Goal: Transaction & Acquisition: Purchase product/service

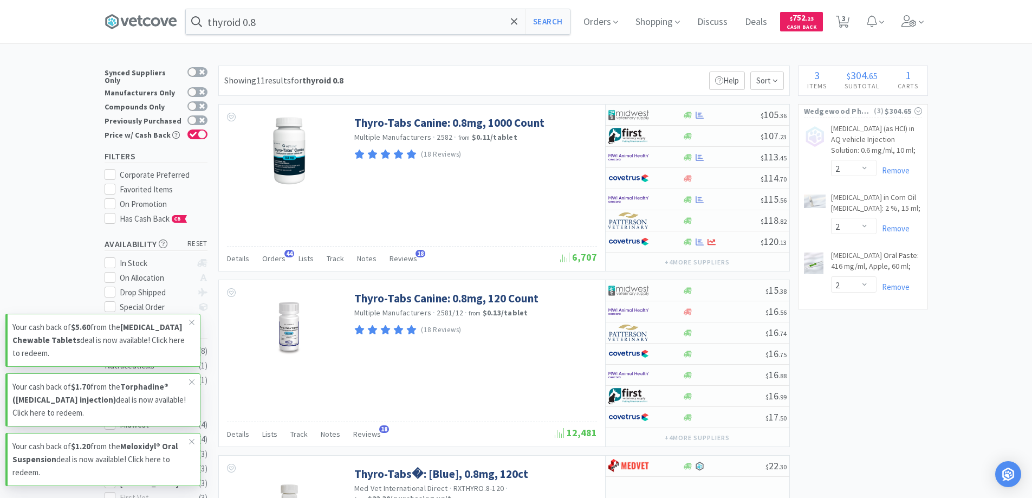
select select "2"
click at [600, 21] on span "Orders" at bounding box center [600, 21] width 43 height 43
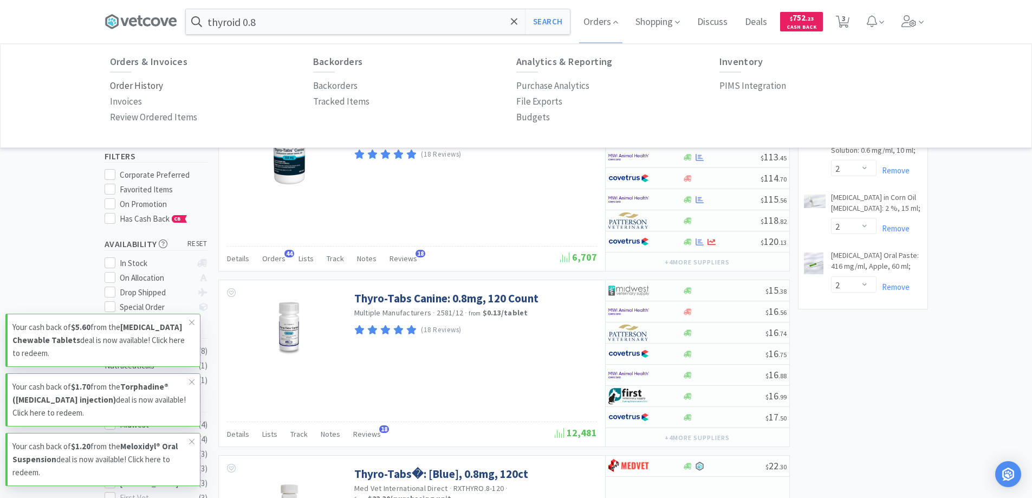
click at [156, 85] on p "Order History" at bounding box center [136, 86] width 53 height 15
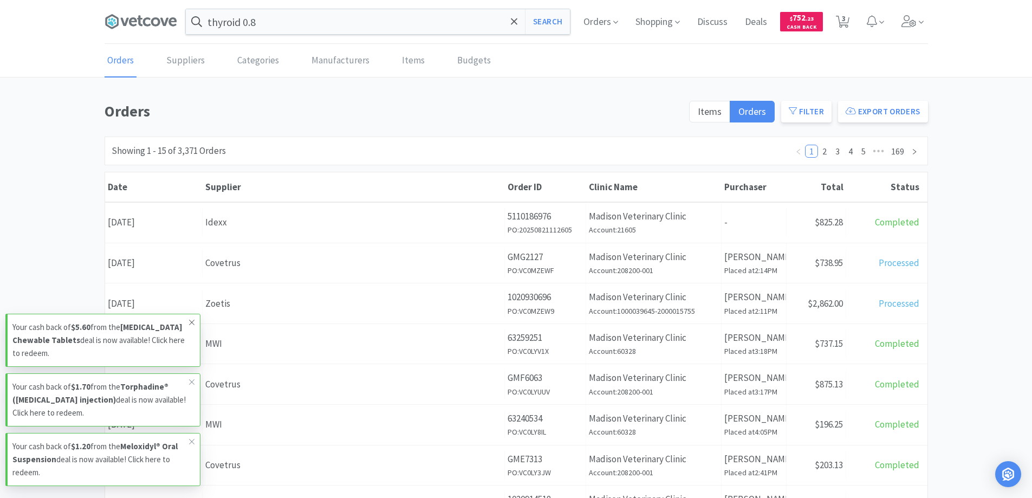
click at [192, 322] on icon at bounding box center [192, 322] width 7 height 9
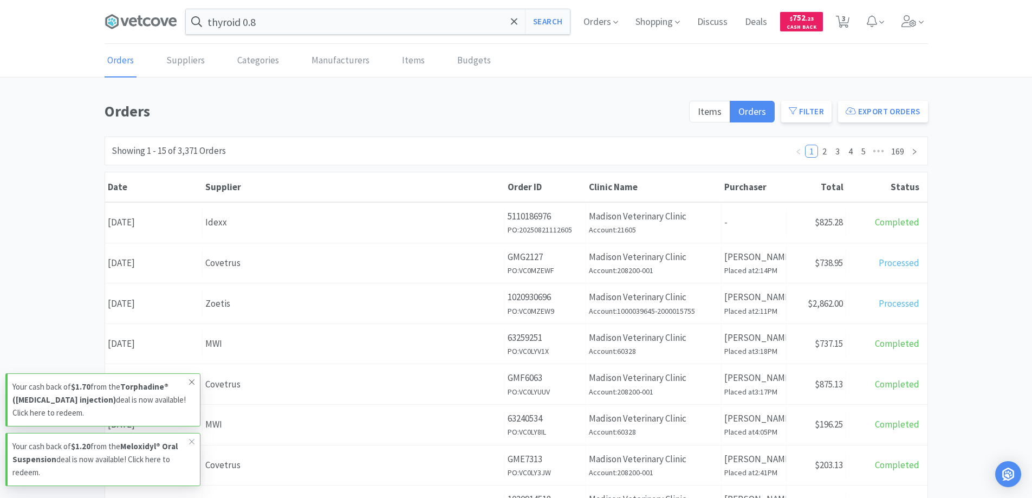
click at [190, 375] on span at bounding box center [191, 381] width 15 height 17
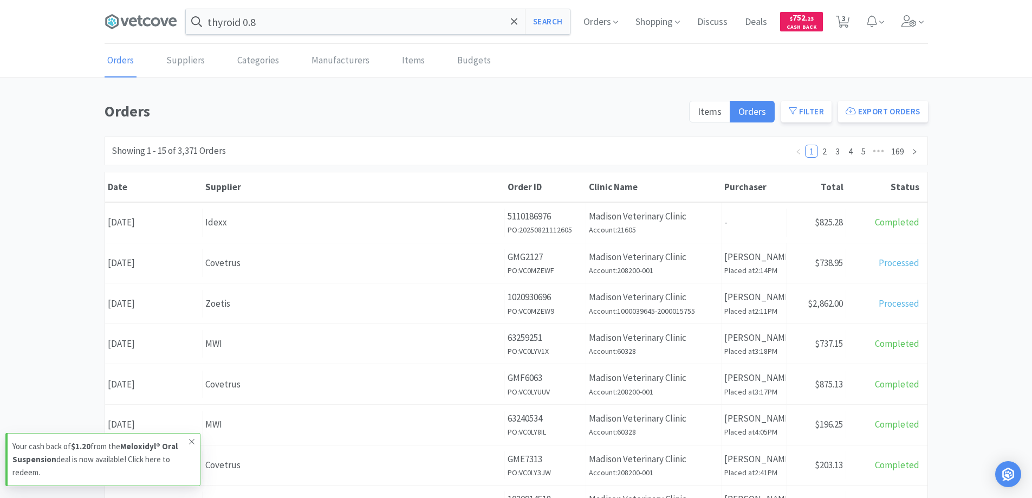
click at [190, 443] on icon at bounding box center [192, 441] width 7 height 9
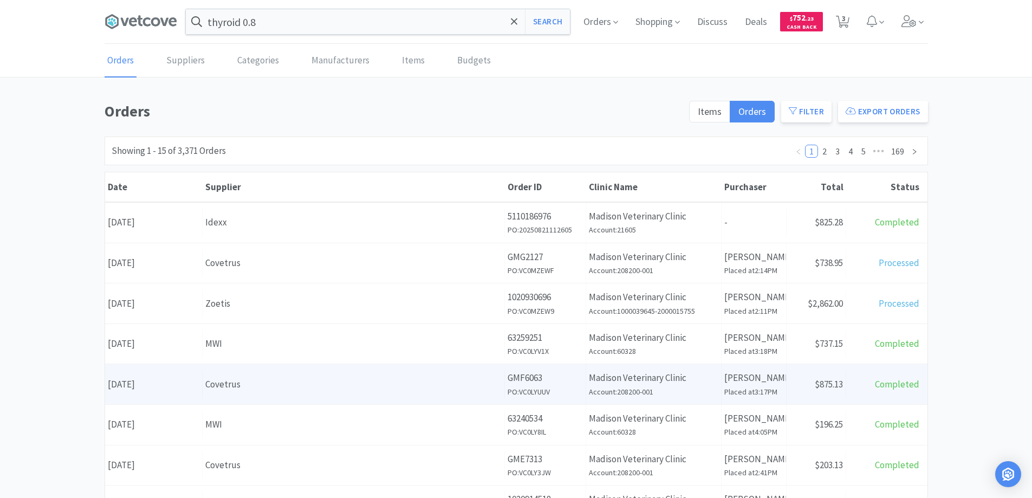
click at [298, 380] on div "Covetrus" at bounding box center [353, 384] width 296 height 15
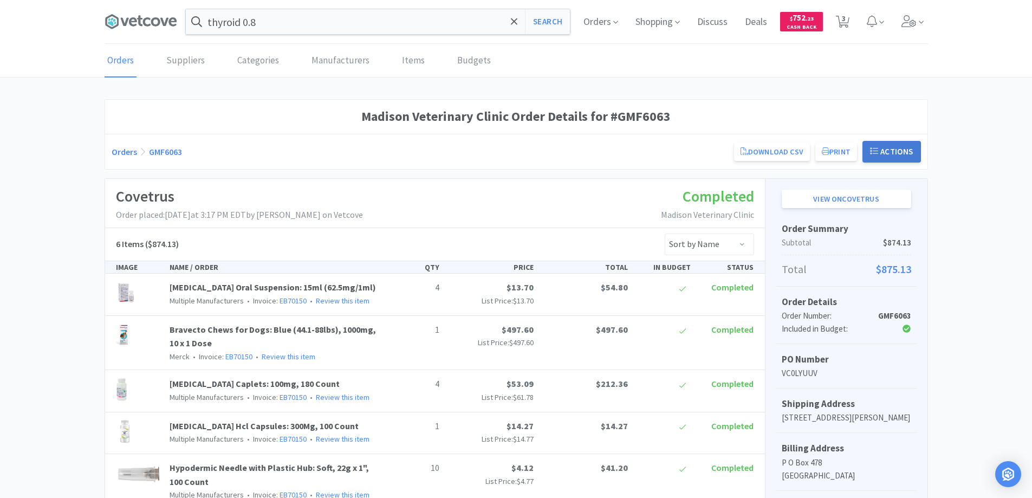
click at [891, 150] on button "Actions" at bounding box center [891, 152] width 59 height 22
click at [653, 146] on div "Orders GMF6063 Download CSV Print Madison Veterinary Clinic Order for Covetrus …" at bounding box center [516, 152] width 809 height 22
click at [122, 151] on link "Orders" at bounding box center [124, 151] width 25 height 11
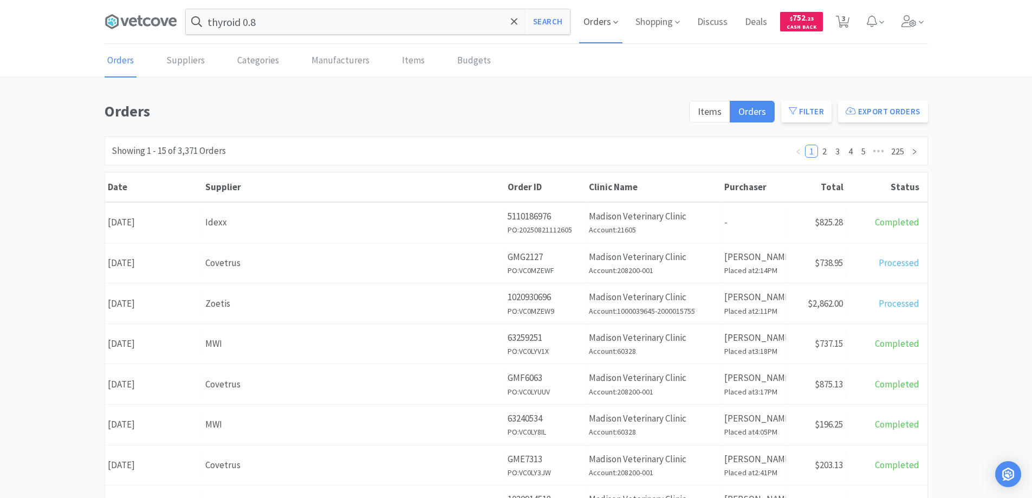
click at [595, 27] on span "Orders" at bounding box center [600, 21] width 43 height 43
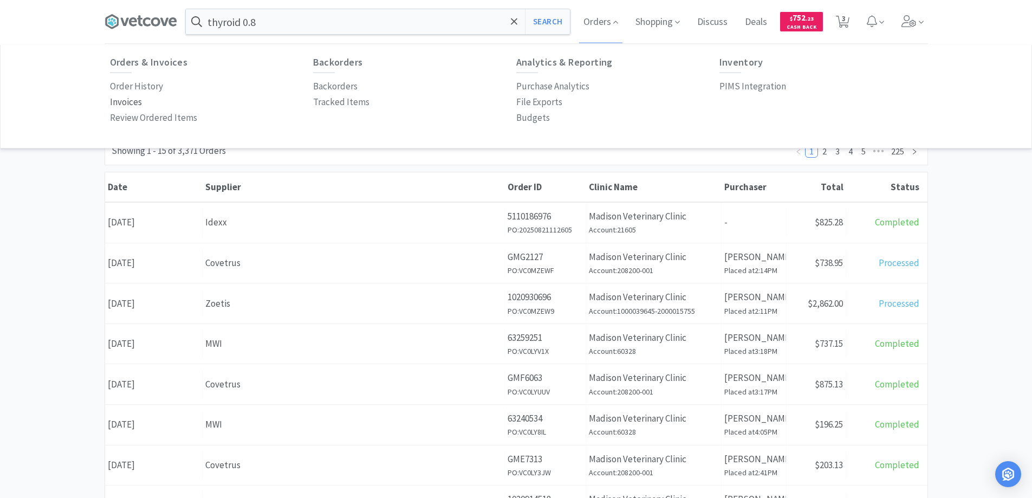
click at [124, 100] on p "Invoices" at bounding box center [126, 102] width 32 height 15
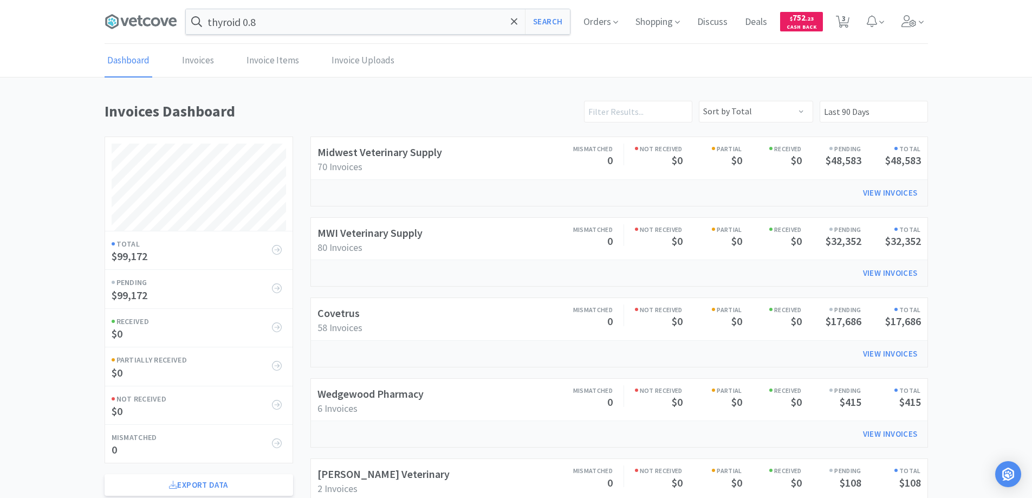
scroll to position [521, 823]
click at [192, 57] on link "Invoices" at bounding box center [197, 60] width 37 height 33
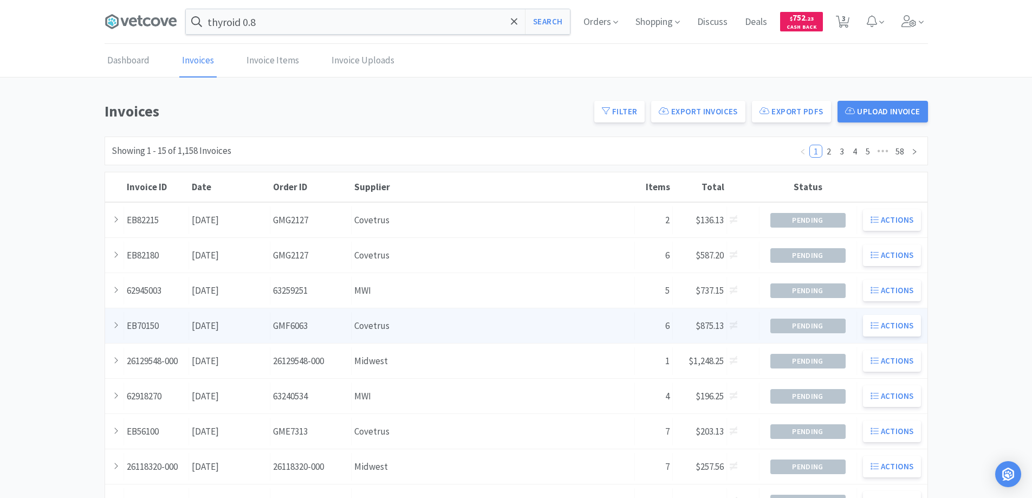
click at [321, 326] on div "Order ID GMF6063" at bounding box center [310, 326] width 81 height 28
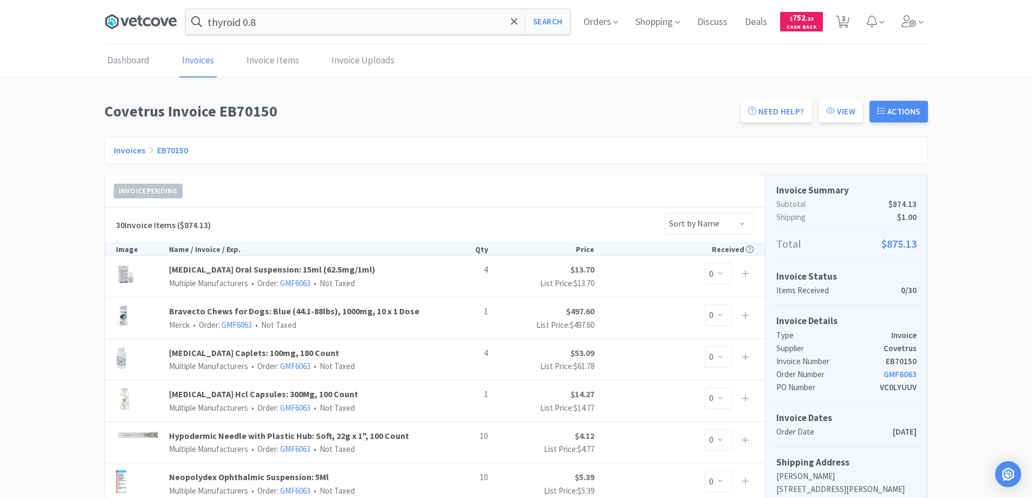
click at [146, 18] on icon at bounding box center [147, 21] width 8 height 9
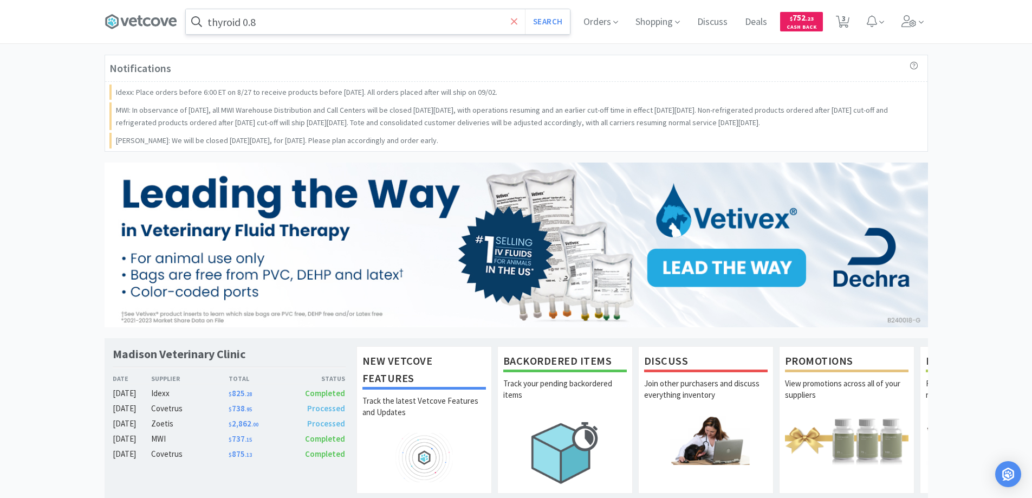
click at [514, 19] on icon at bounding box center [514, 21] width 7 height 11
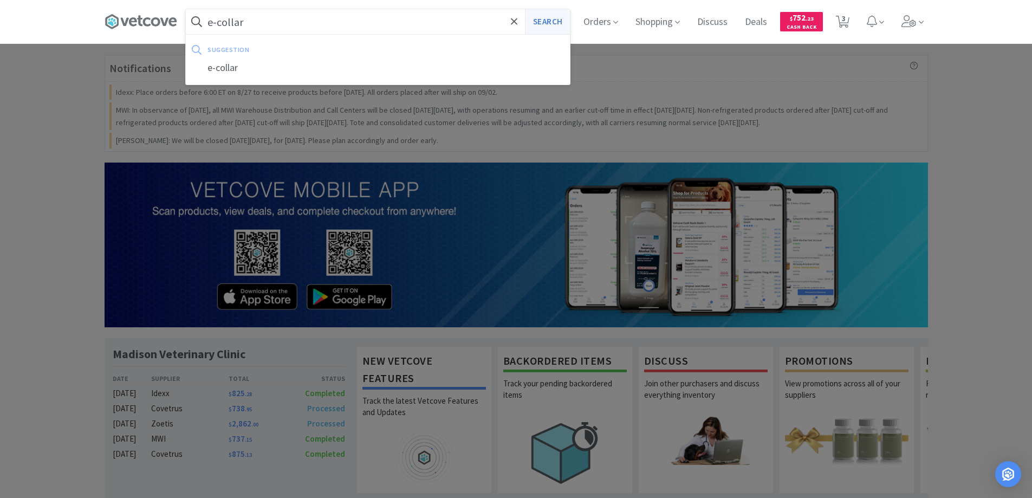
type input "e-collar"
click at [544, 22] on button "Search" at bounding box center [547, 21] width 45 height 25
select select "2"
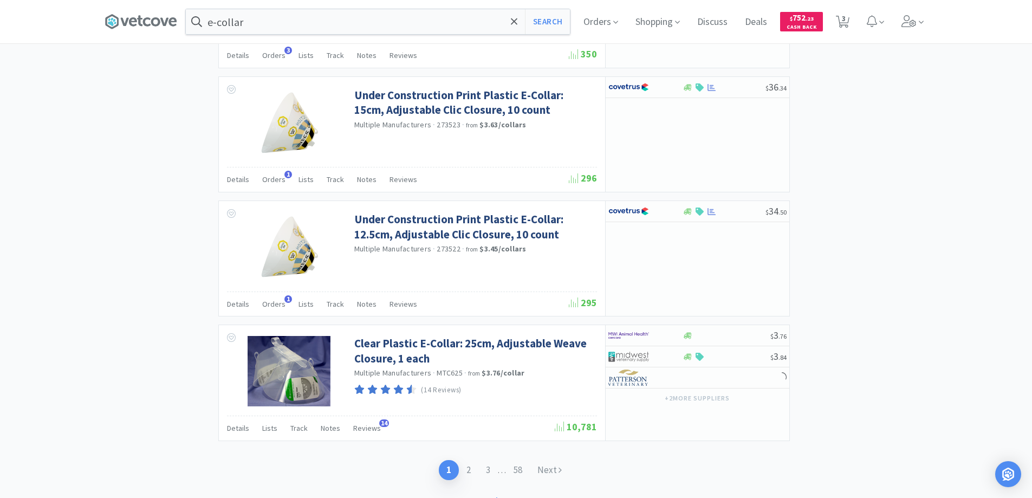
scroll to position [1662, 0]
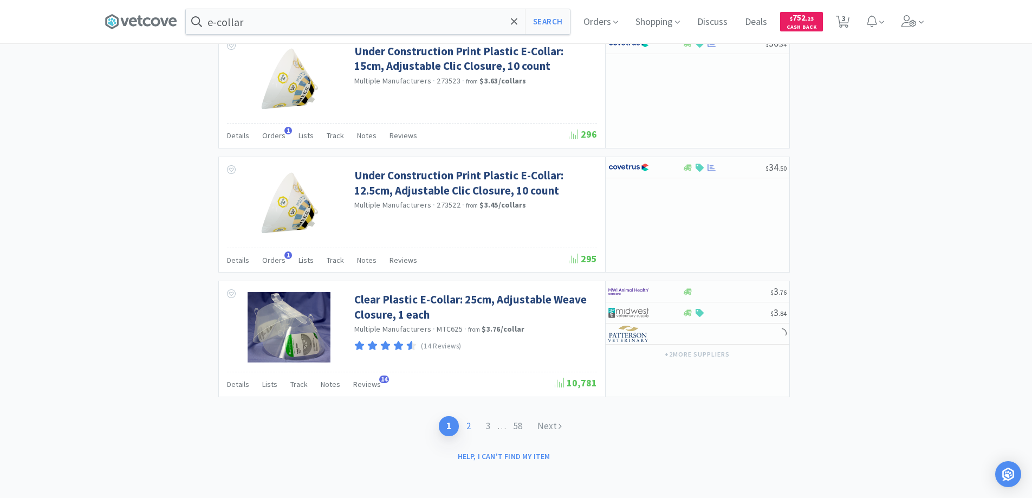
click at [468, 424] on link "2" at bounding box center [469, 426] width 20 height 20
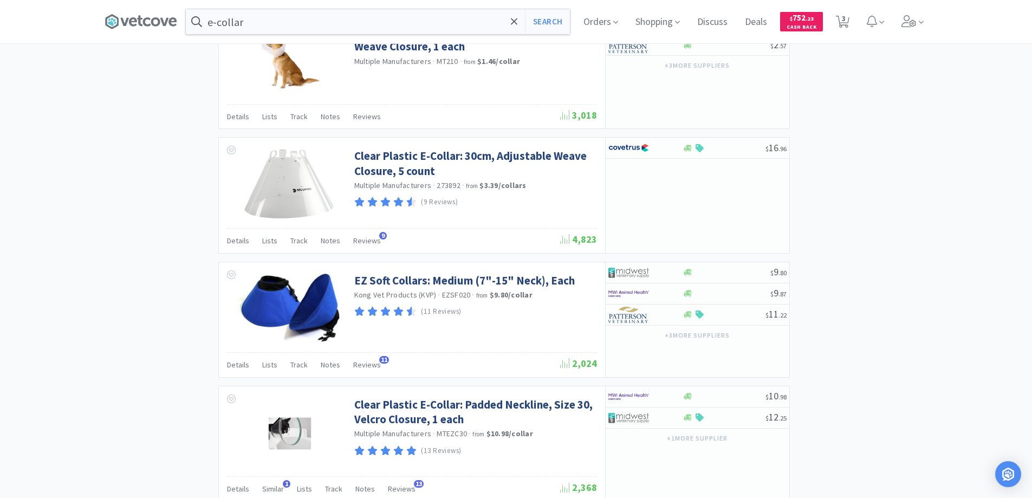
scroll to position [1689, 0]
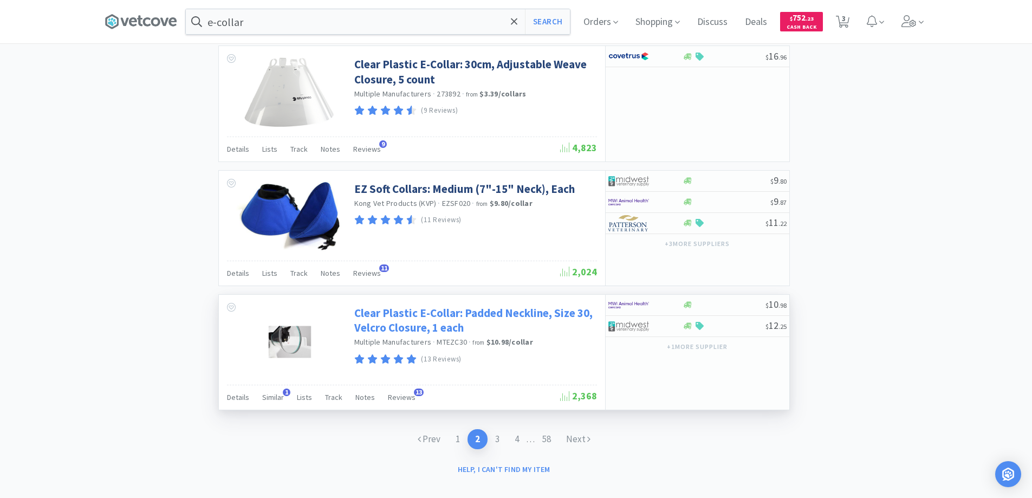
click at [385, 307] on link "Clear Plastic E-Collar: Padded Neckline, Size 30, Velcro Closure, 1 each" at bounding box center [474, 321] width 240 height 30
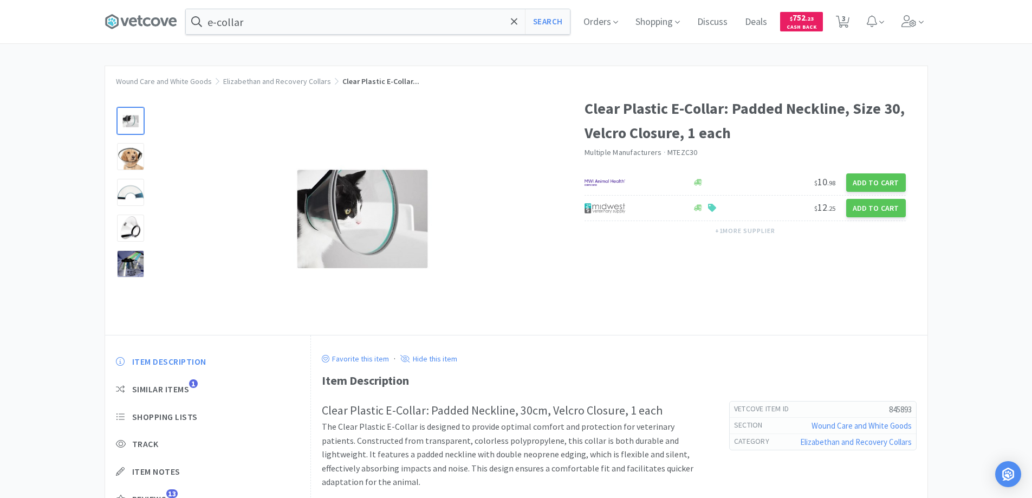
select select "2"
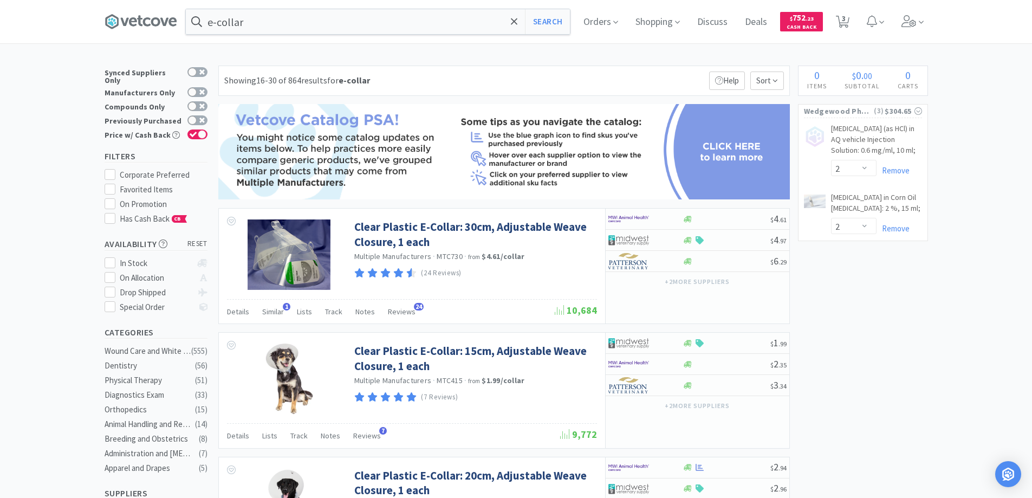
scroll to position [1689, 0]
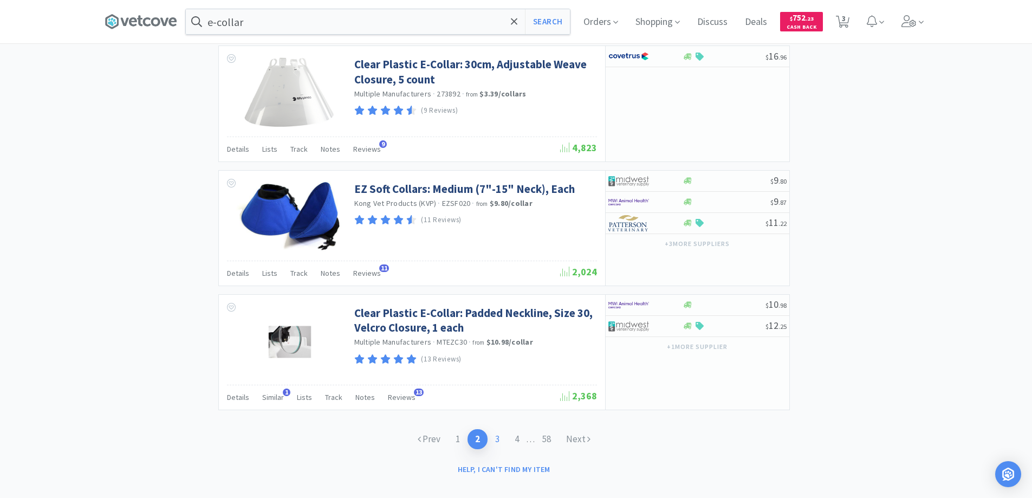
click at [494, 429] on link "3" at bounding box center [498, 439] width 20 height 20
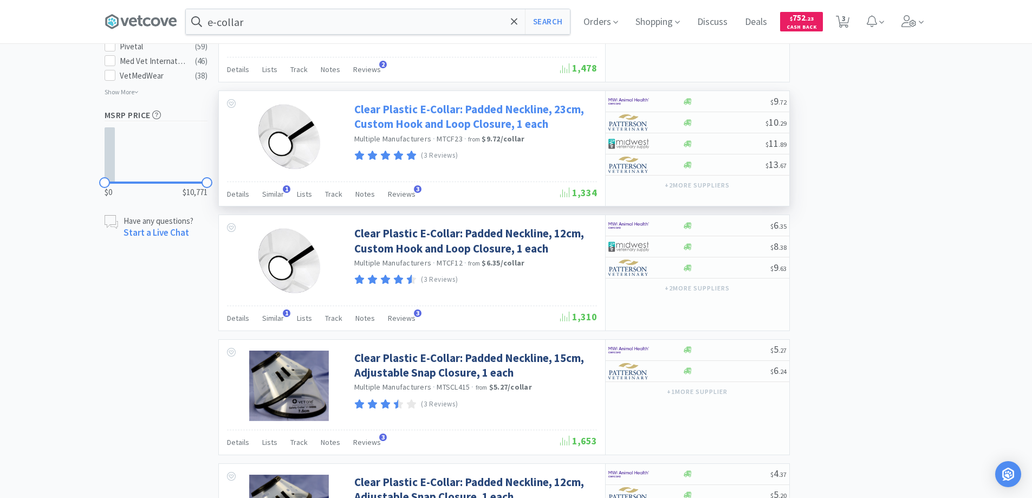
scroll to position [813, 0]
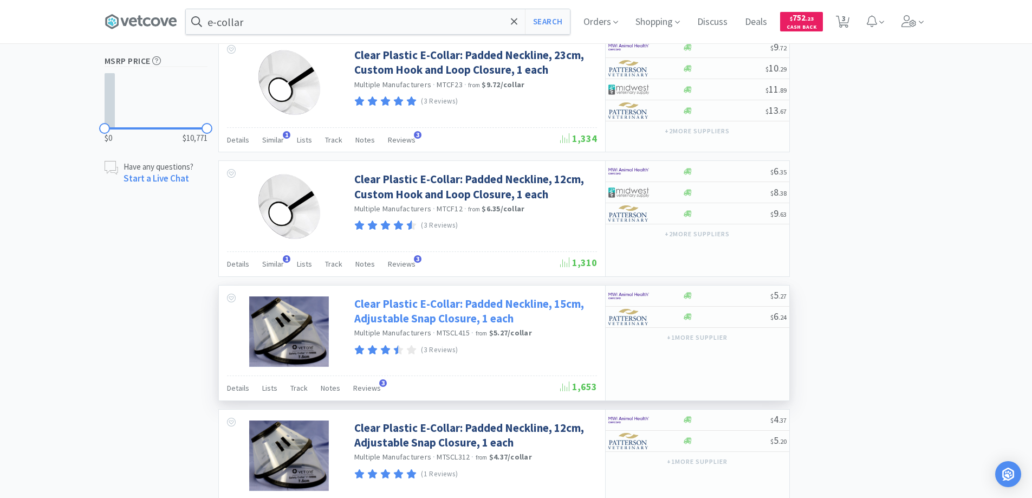
click at [408, 306] on link "Clear Plastic E-Collar: Padded Neckline, 15cm, Adjustable Snap Closure, 1 each" at bounding box center [474, 311] width 240 height 30
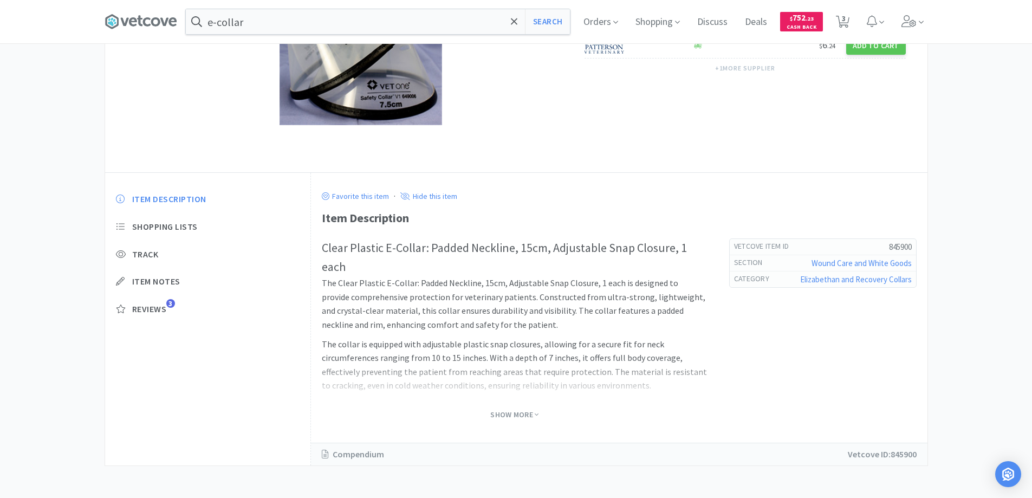
scroll to position [163, 0]
click at [506, 413] on span "Show More" at bounding box center [514, 414] width 48 height 10
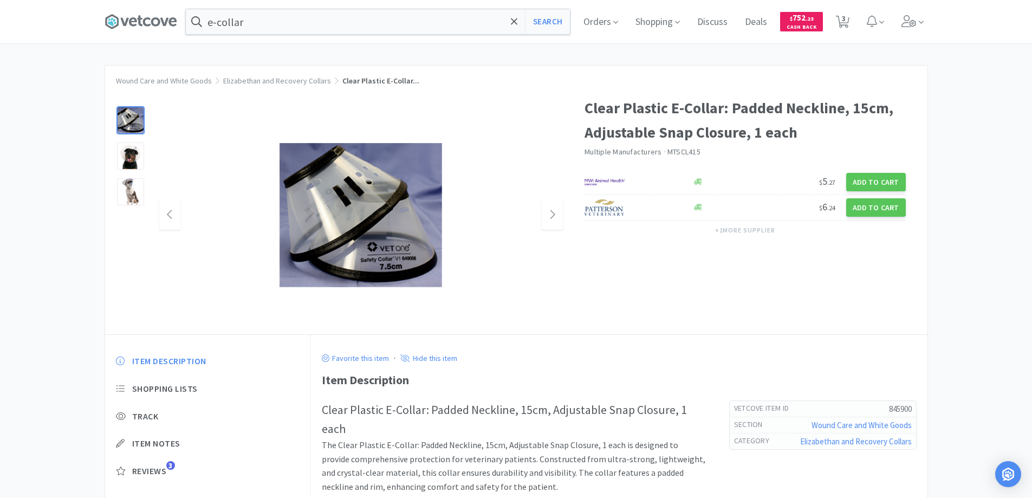
scroll to position [0, 0]
select select "2"
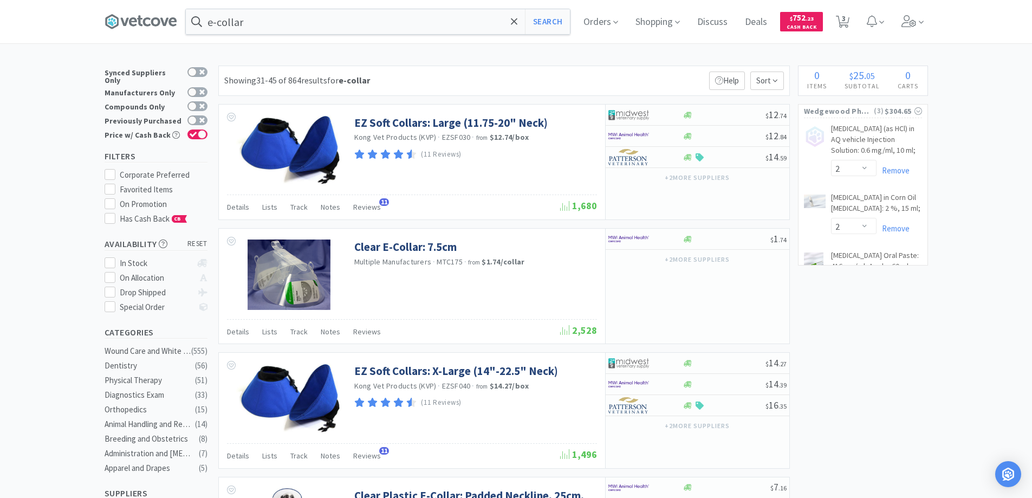
scroll to position [813, 0]
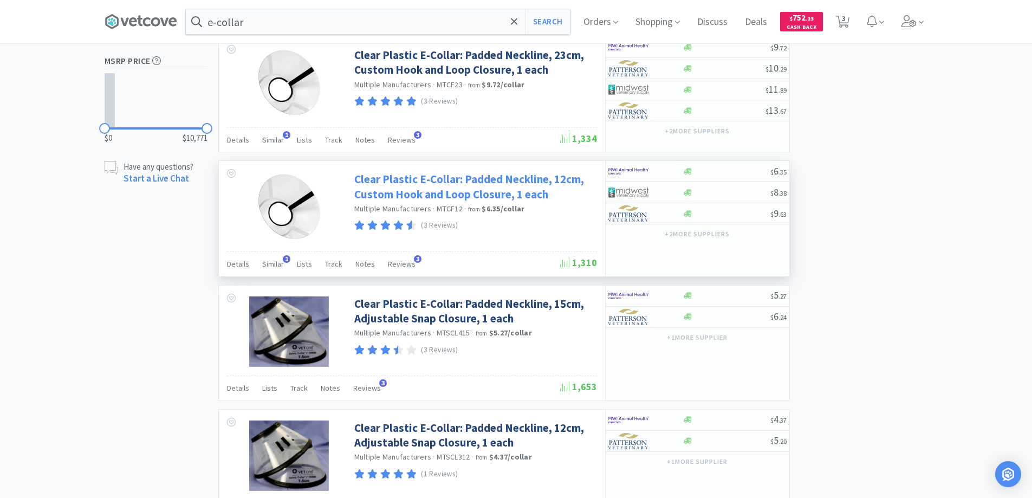
click at [392, 183] on link "Clear Plastic E-Collar: Padded Neckline, 12cm, Custom Hook and Loop Closure, 1 …" at bounding box center [474, 187] width 240 height 30
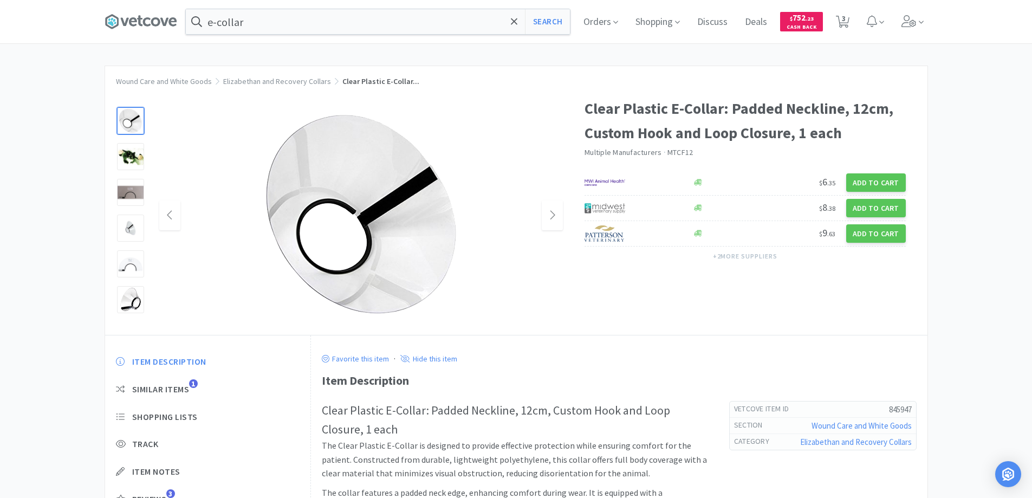
click at [406, 238] on img at bounding box center [360, 215] width 217 height 217
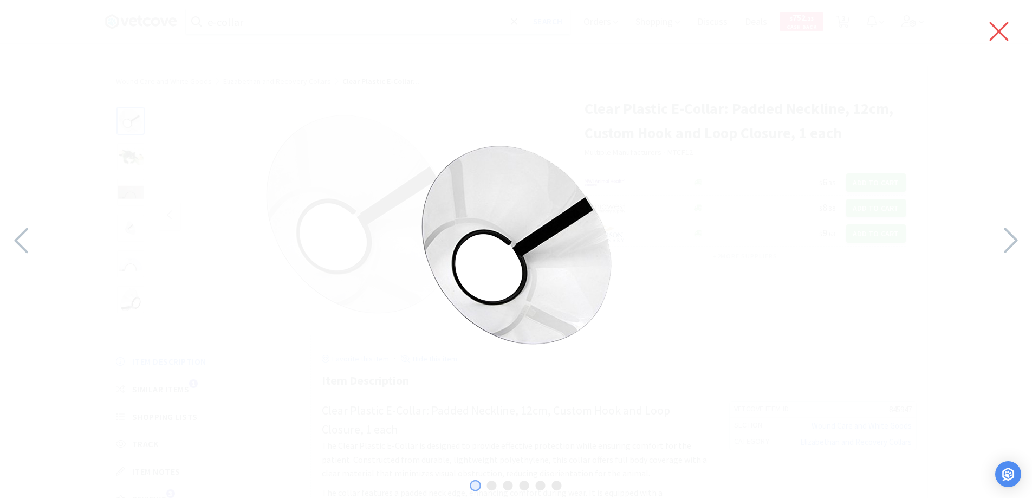
click at [999, 29] on icon at bounding box center [999, 31] width 23 height 30
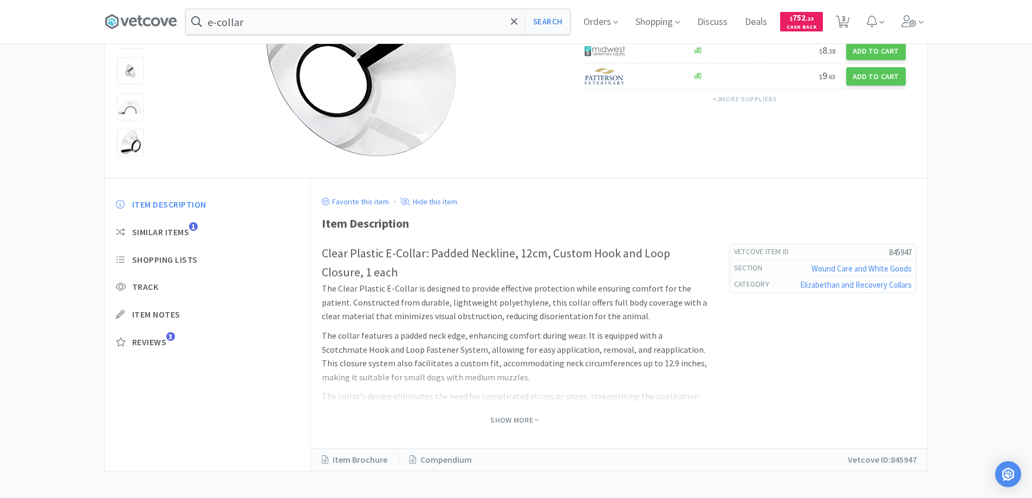
scroll to position [163, 0]
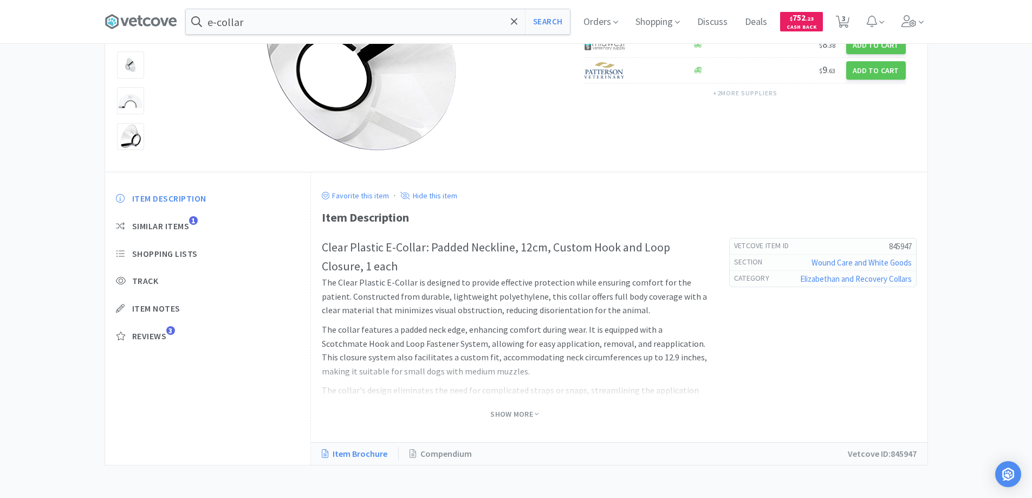
click at [362, 454] on link "Item Brochure" at bounding box center [360, 454] width 77 height 14
select select "2"
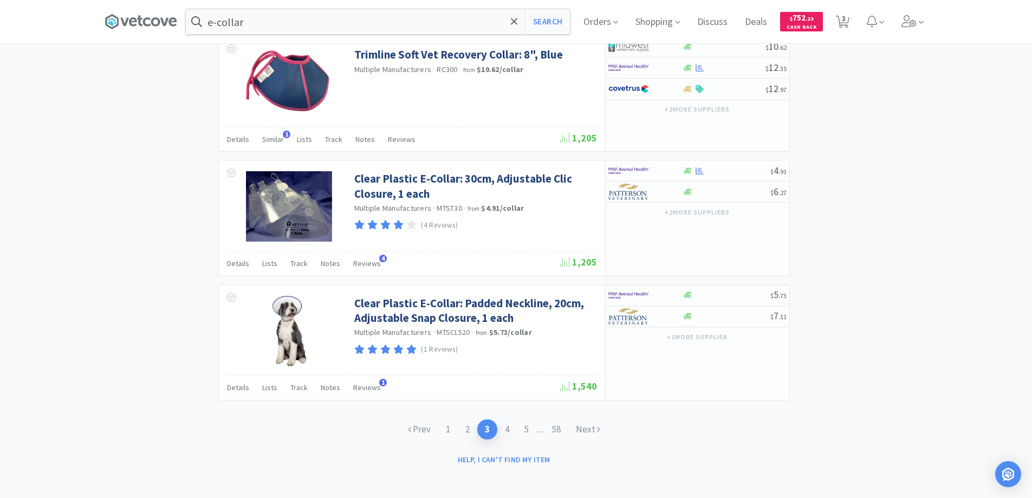
scroll to position [1561, 0]
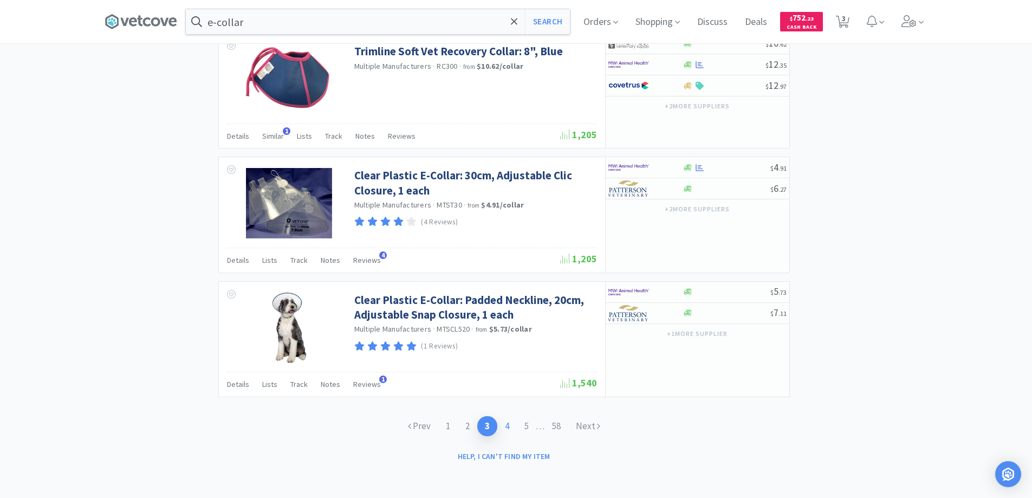
click at [504, 423] on link "4" at bounding box center [507, 426] width 20 height 20
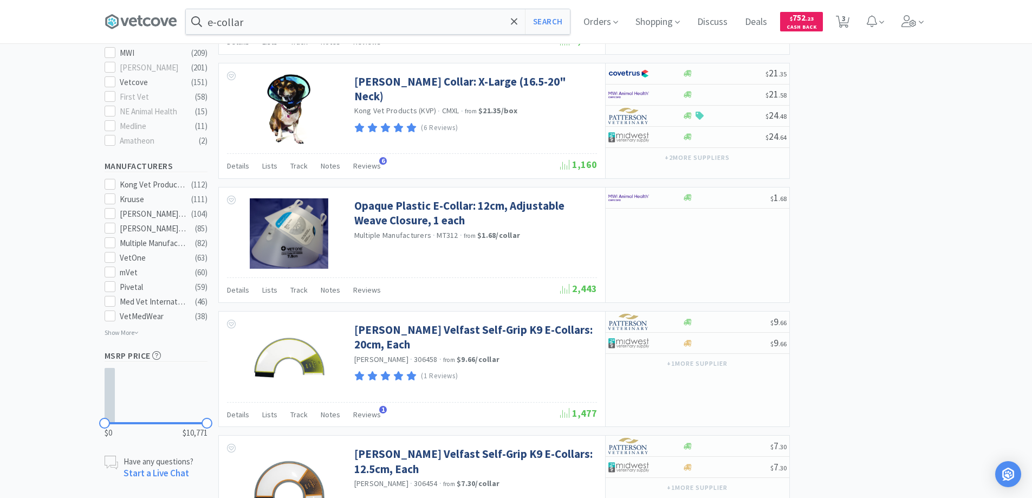
scroll to position [542, 0]
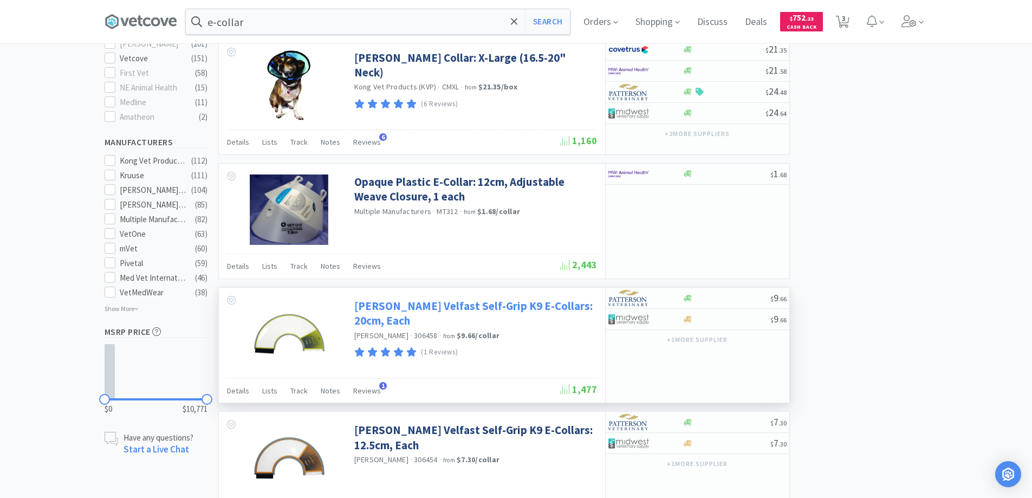
click at [400, 308] on link "[PERSON_NAME] Velfast Self-Grip K9 E-Collars: 20cm, Each" at bounding box center [474, 314] width 240 height 30
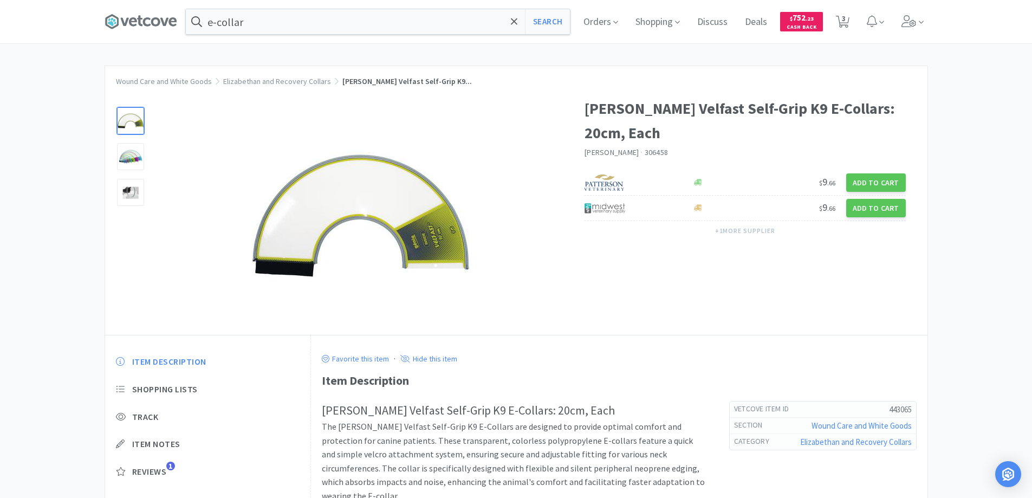
select select "2"
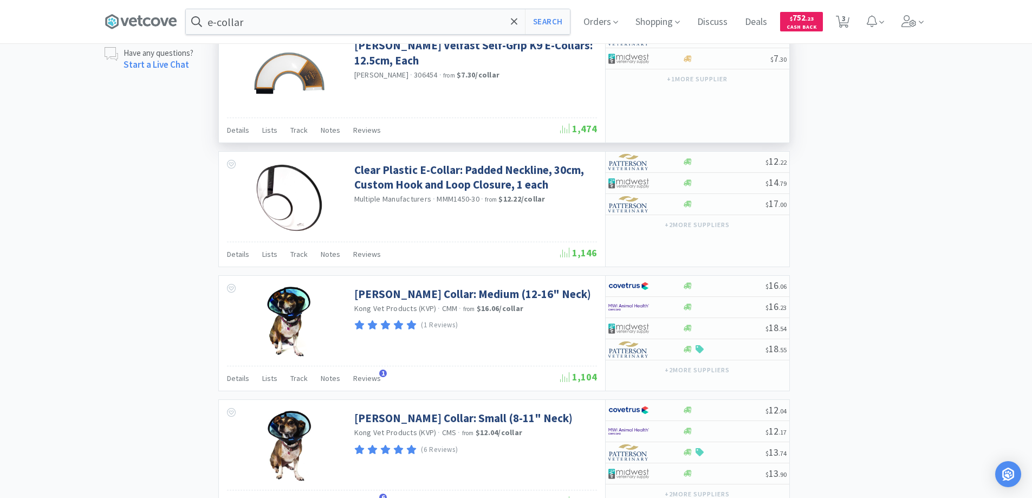
scroll to position [975, 0]
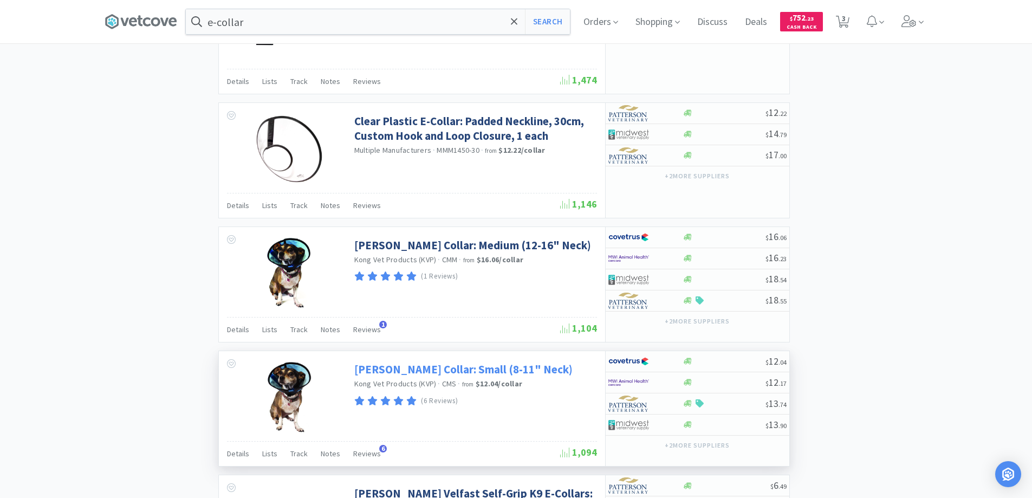
click at [399, 370] on link "[PERSON_NAME] Collar: Small (8-11" Neck)" at bounding box center [463, 369] width 218 height 15
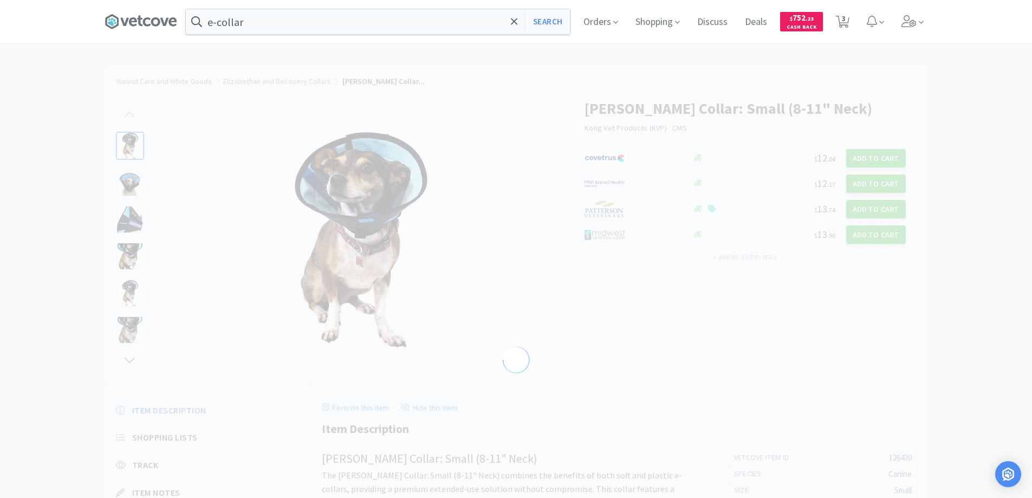
select select "126430"
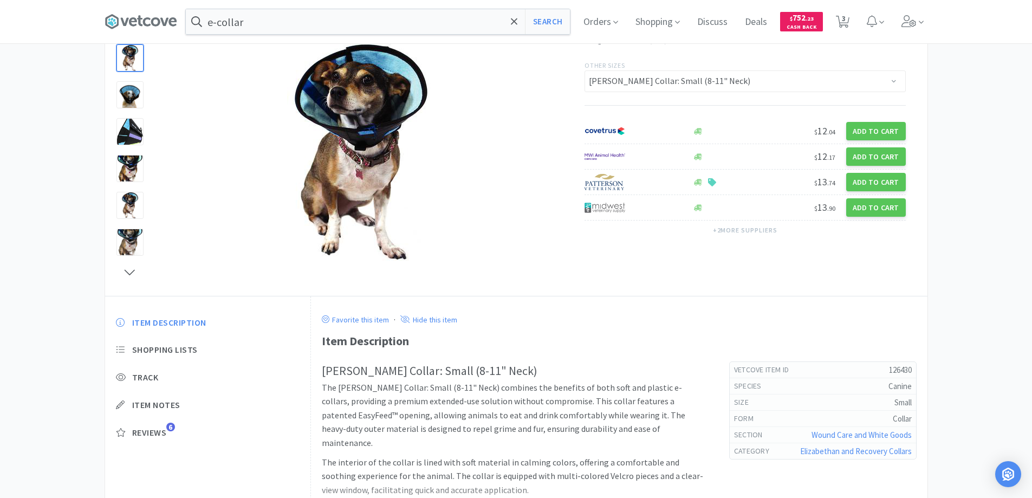
scroll to position [212, 0]
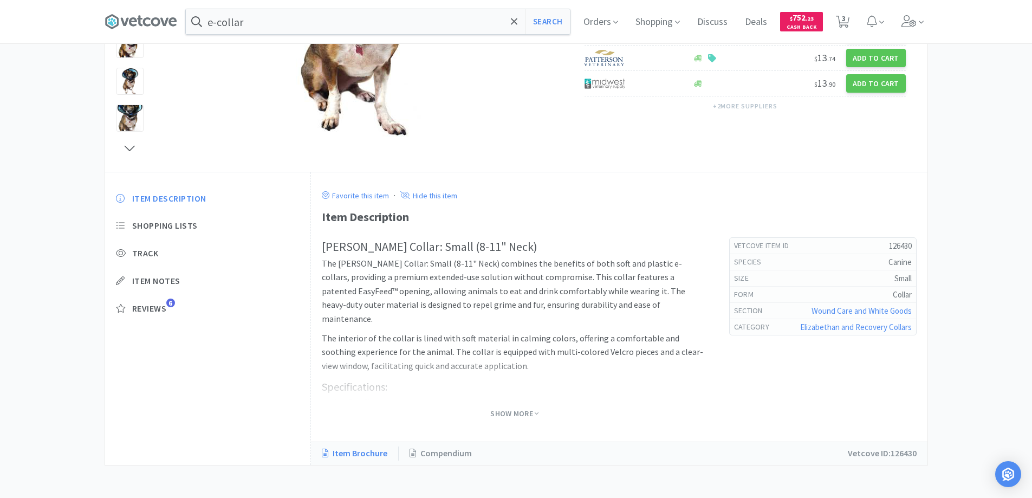
click at [351, 451] on link "Item Brochure" at bounding box center [360, 453] width 77 height 14
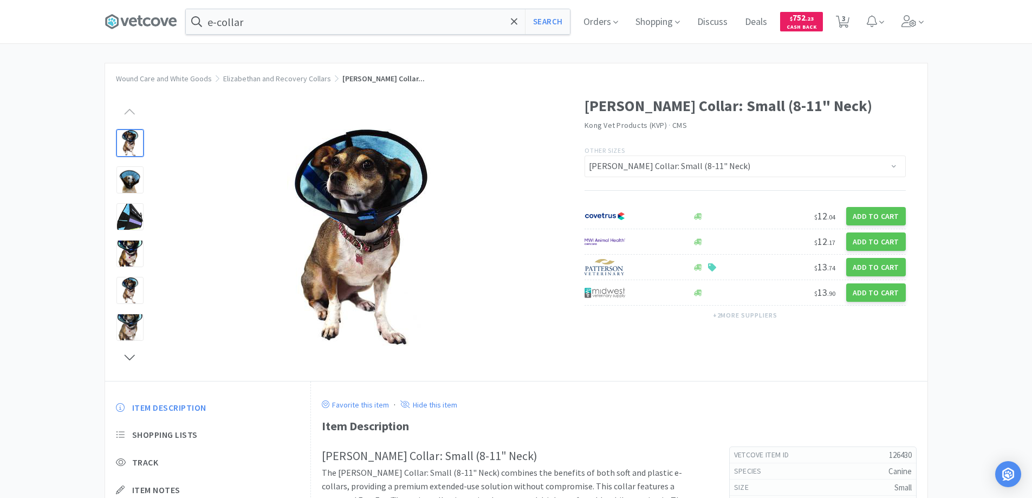
scroll to position [0, 0]
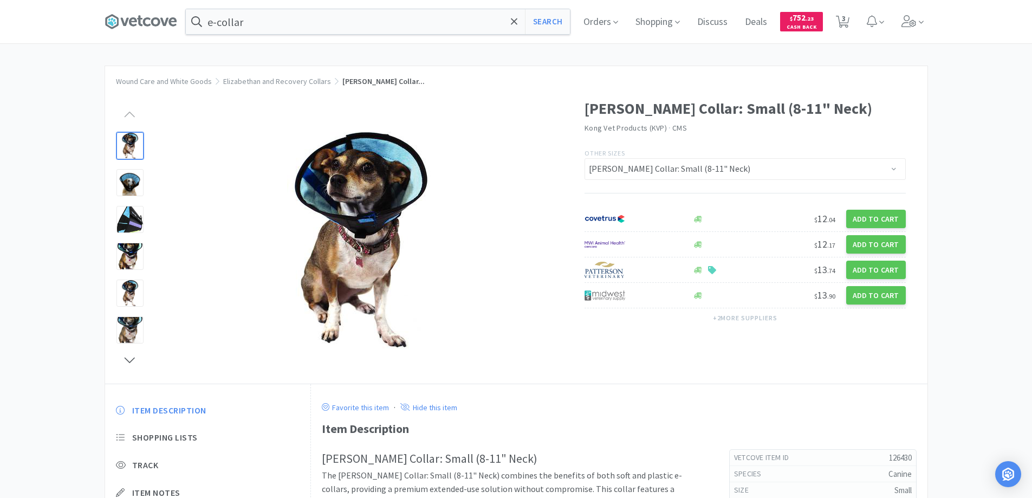
select select "2"
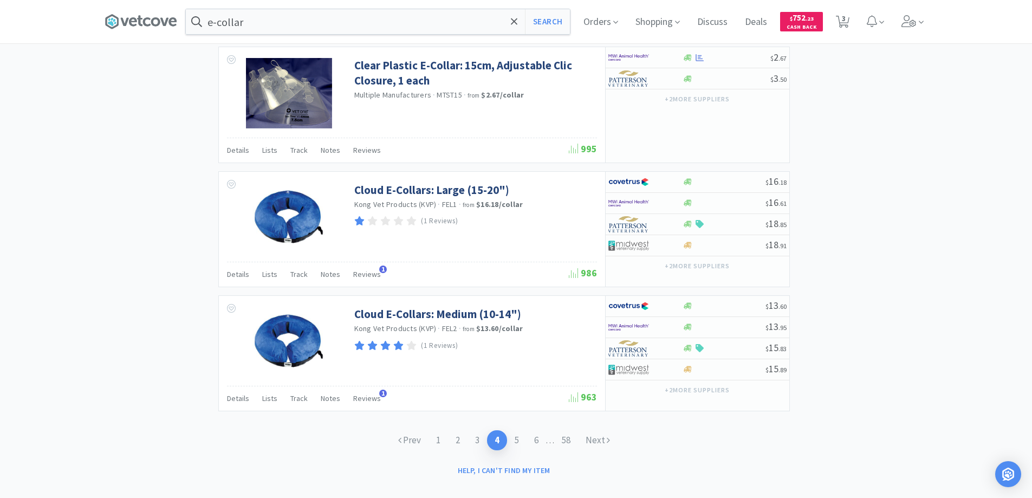
scroll to position [1665, 0]
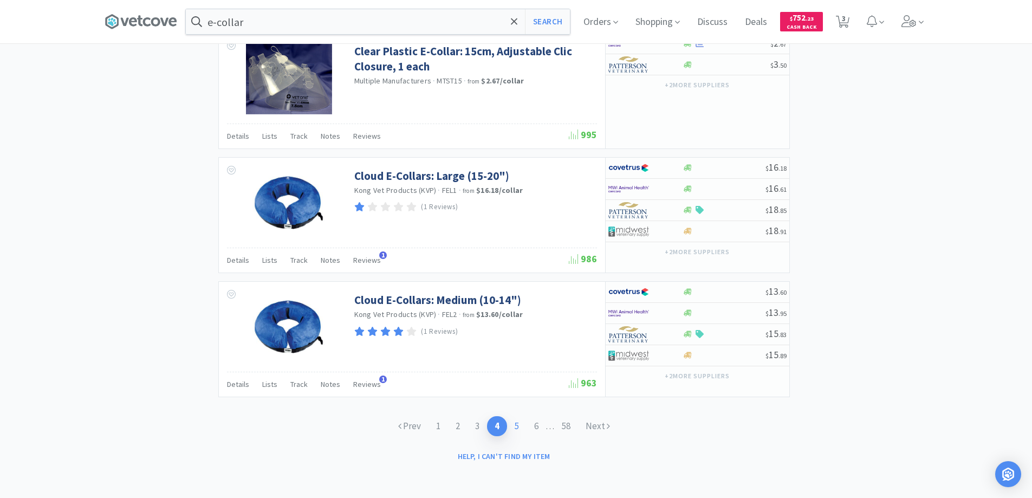
click at [514, 424] on link "5" at bounding box center [517, 426] width 20 height 20
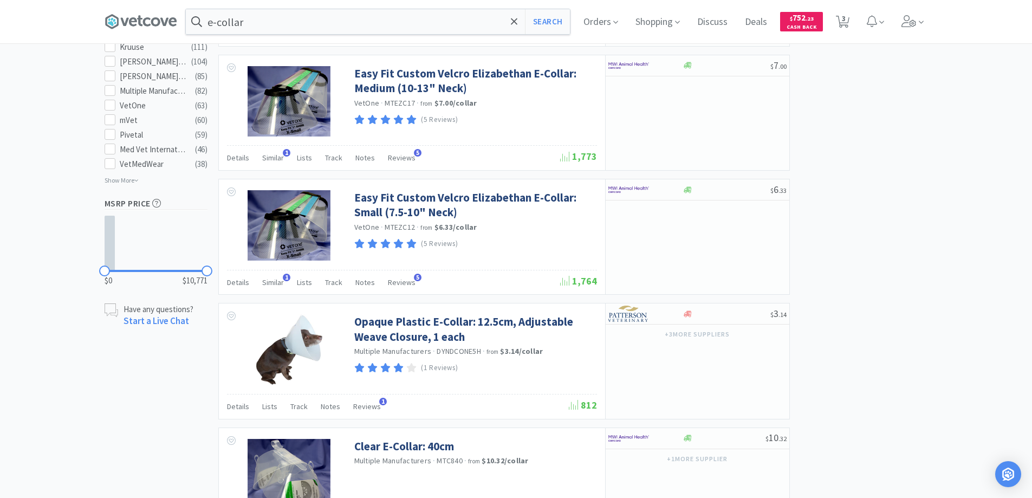
scroll to position [640, 0]
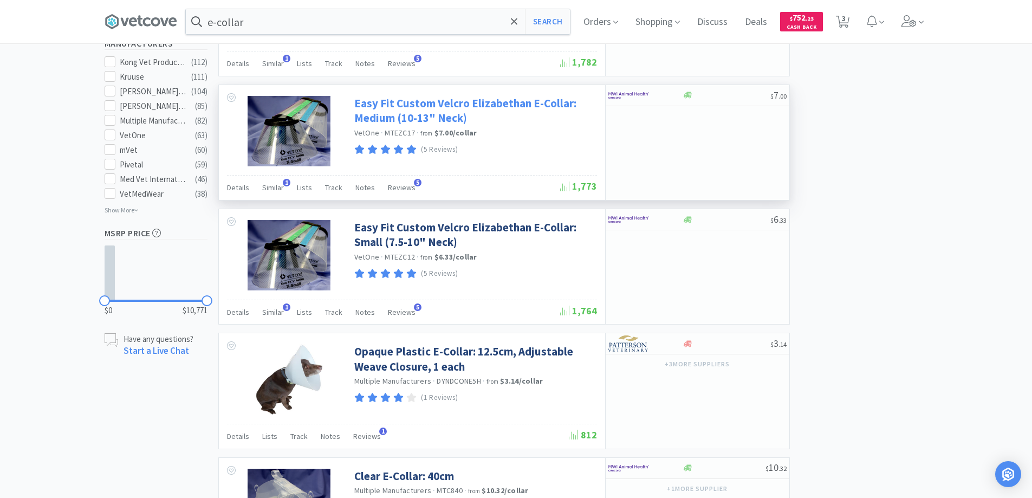
click at [410, 103] on link "Easy Fit Custom Velcro Elizabethan E-Collar: Medium (10-13" Neck)" at bounding box center [474, 111] width 240 height 30
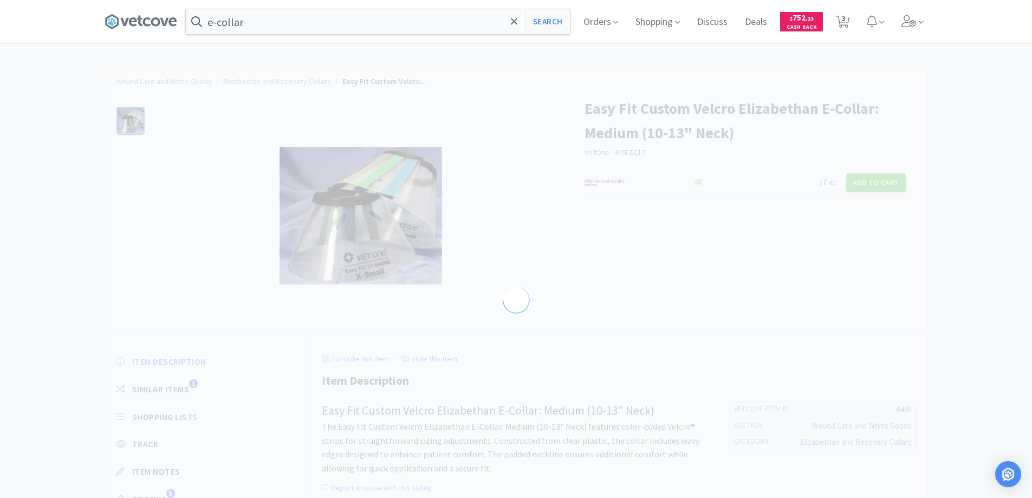
select select "6495"
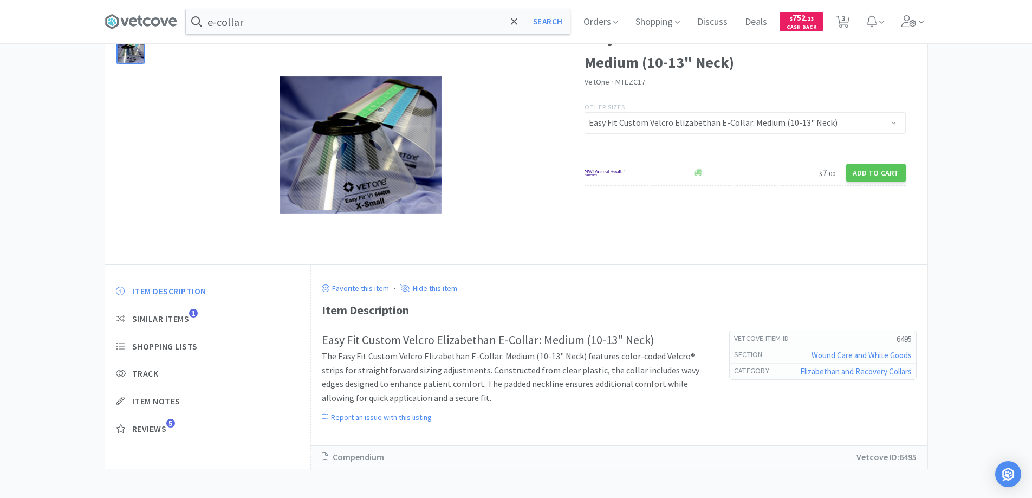
scroll to position [74, 0]
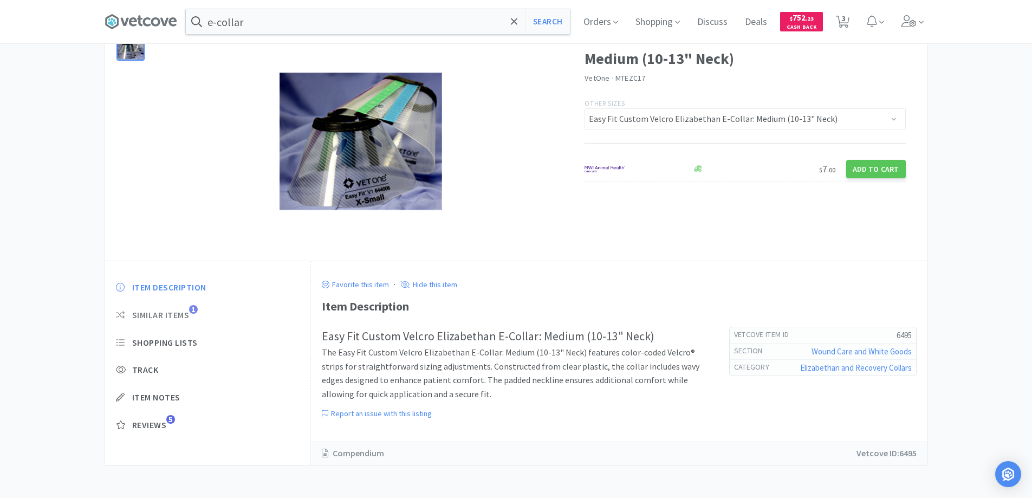
click at [193, 309] on span "1" at bounding box center [193, 309] width 9 height 9
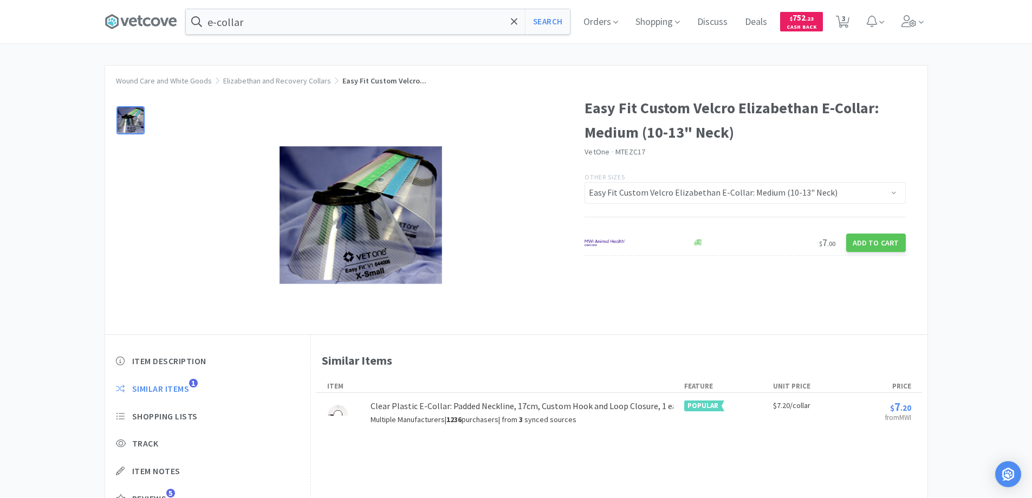
scroll to position [0, 0]
click at [532, 106] on div at bounding box center [345, 210] width 480 height 249
select select "2"
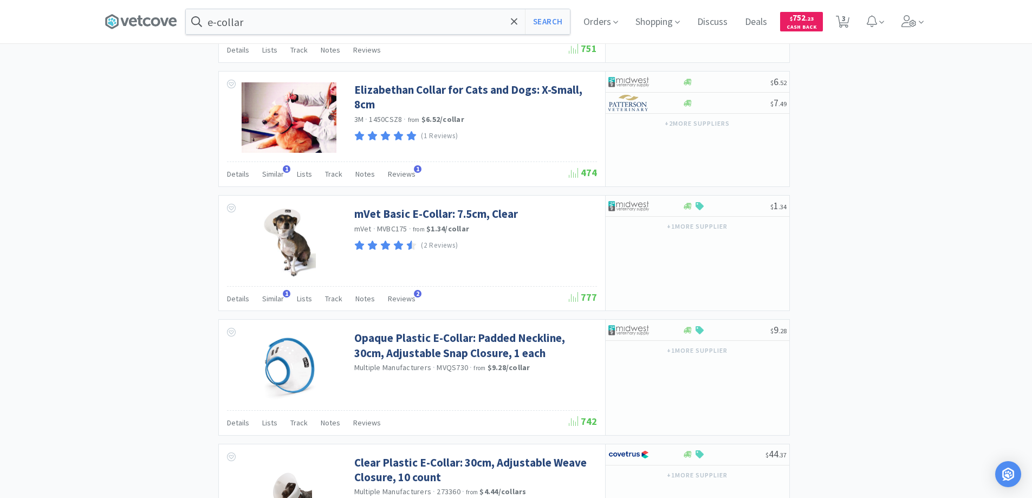
scroll to position [1561, 0]
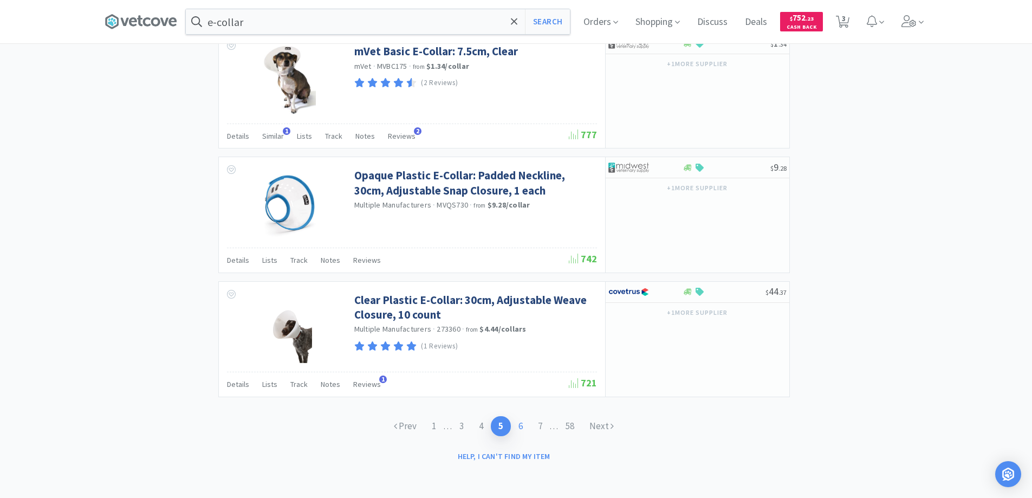
click at [524, 425] on link "6" at bounding box center [521, 426] width 20 height 20
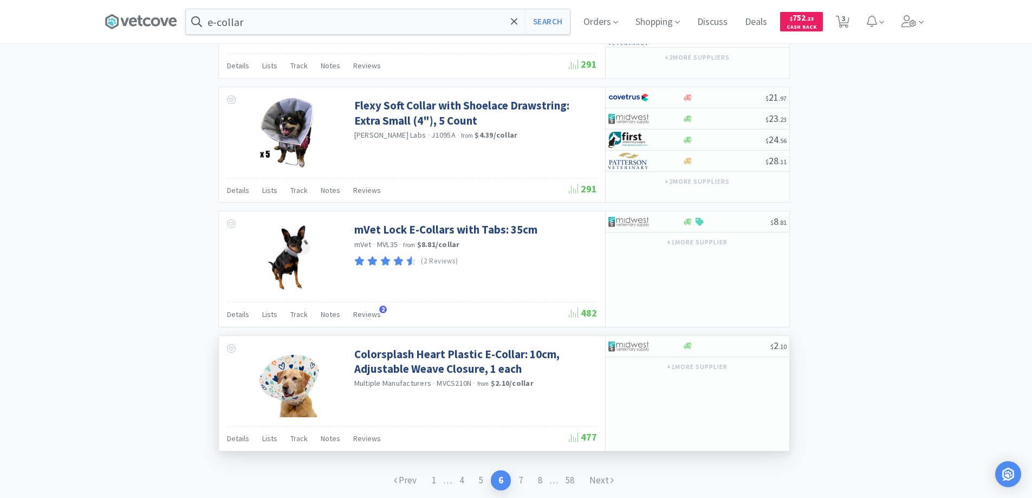
scroll to position [1561, 0]
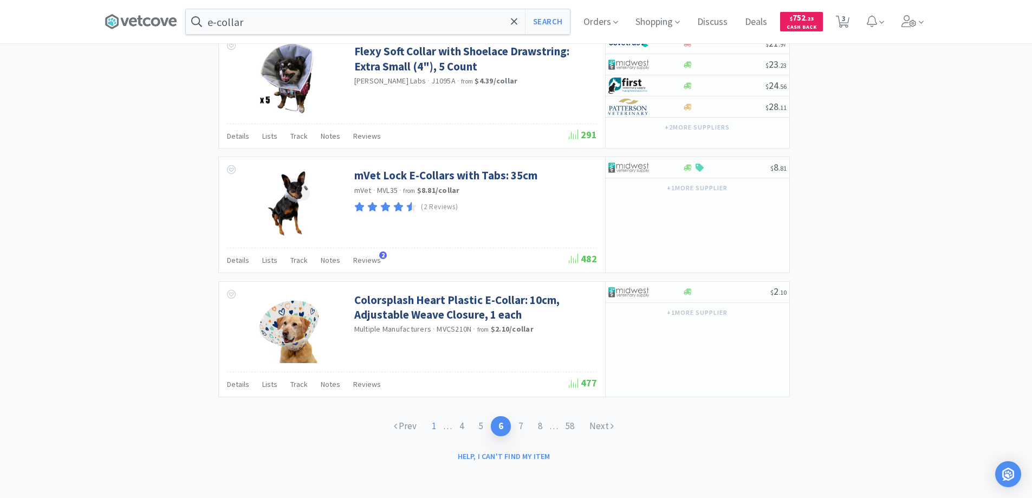
click at [427, 427] on link "1" at bounding box center [434, 426] width 20 height 20
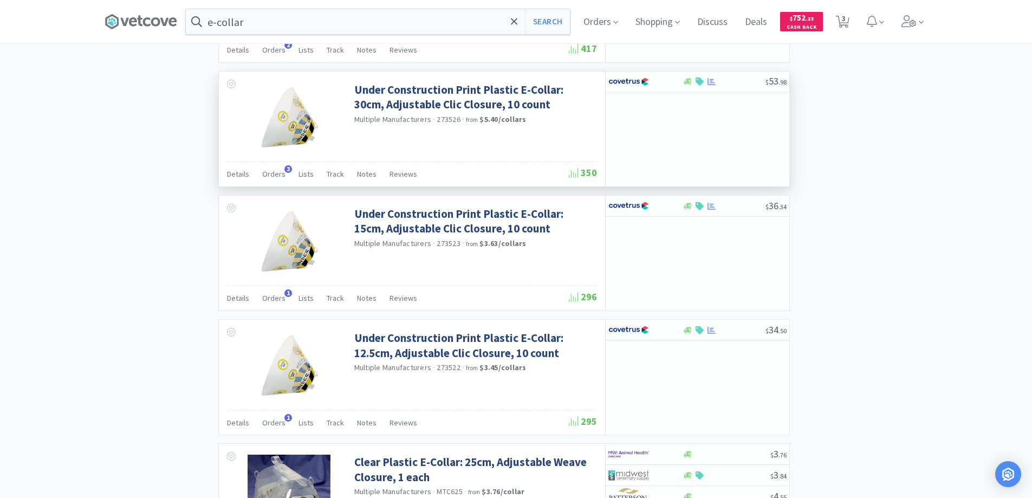
scroll to position [1517, 0]
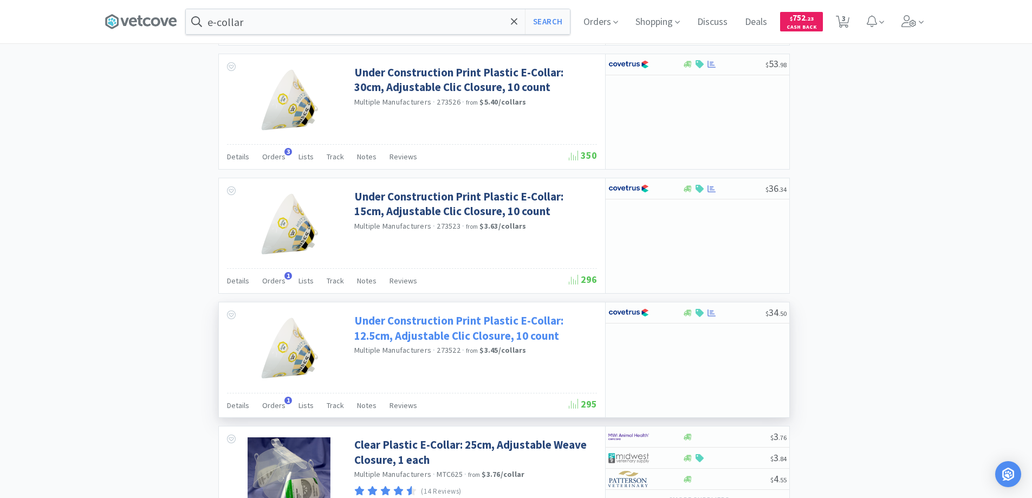
click at [418, 317] on link "Under Construction Print Plastic E-Collar: 12.5cm, Adjustable Clic Closure, 10 …" at bounding box center [474, 328] width 240 height 30
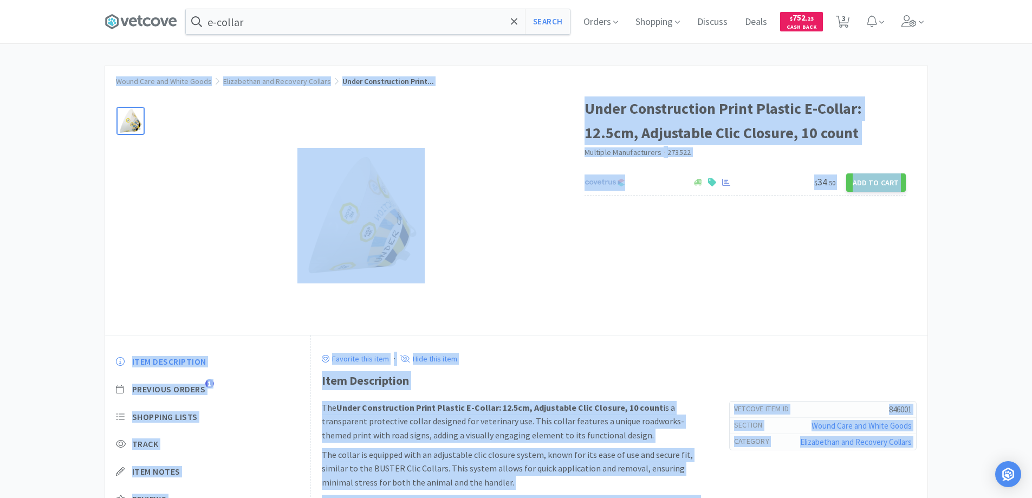
select select "2"
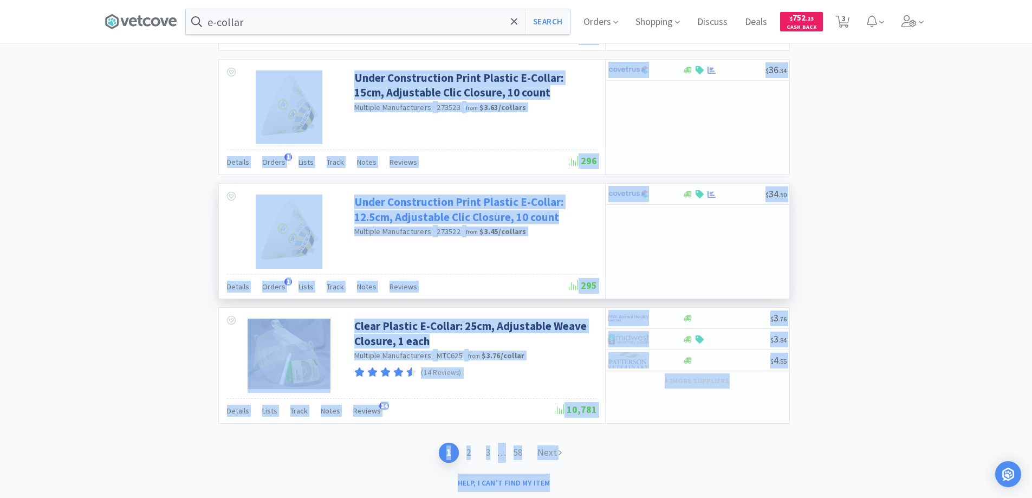
scroll to position [1662, 0]
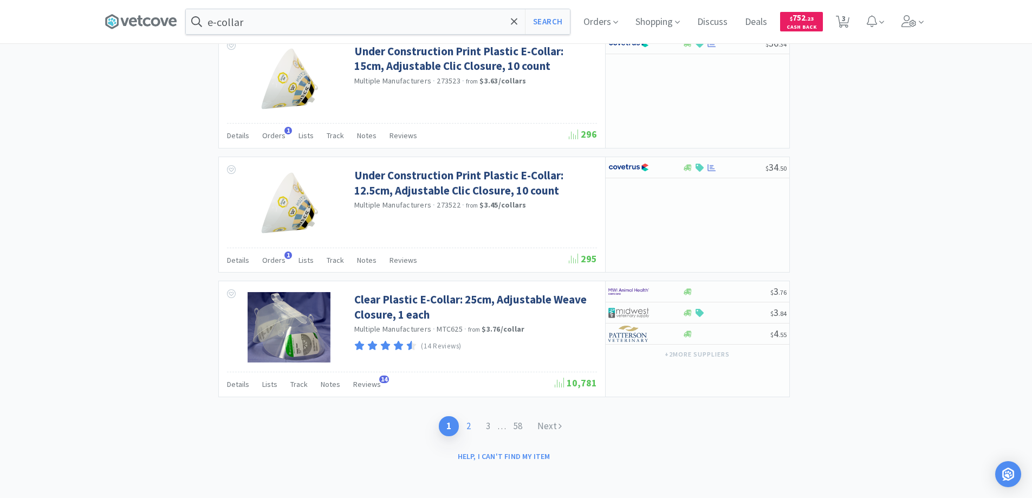
click at [466, 424] on link "2" at bounding box center [469, 426] width 20 height 20
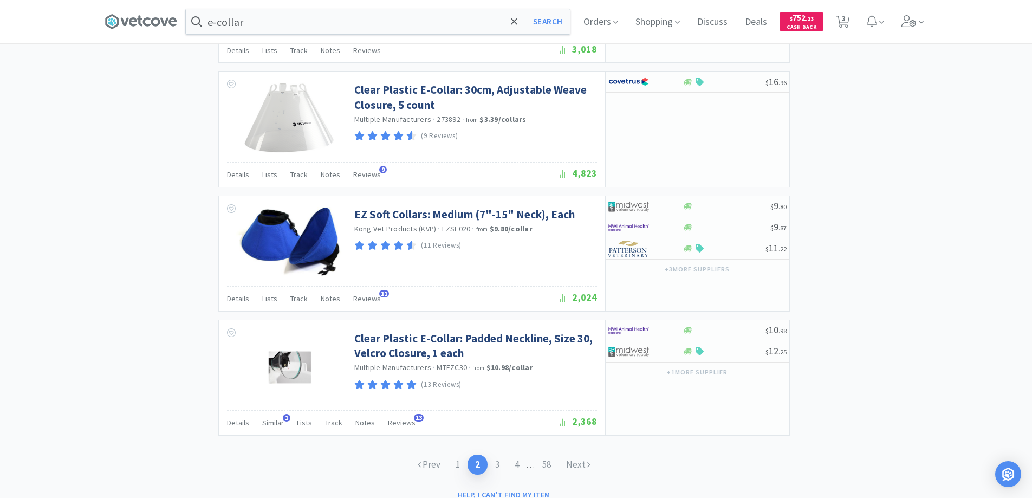
scroll to position [1689, 0]
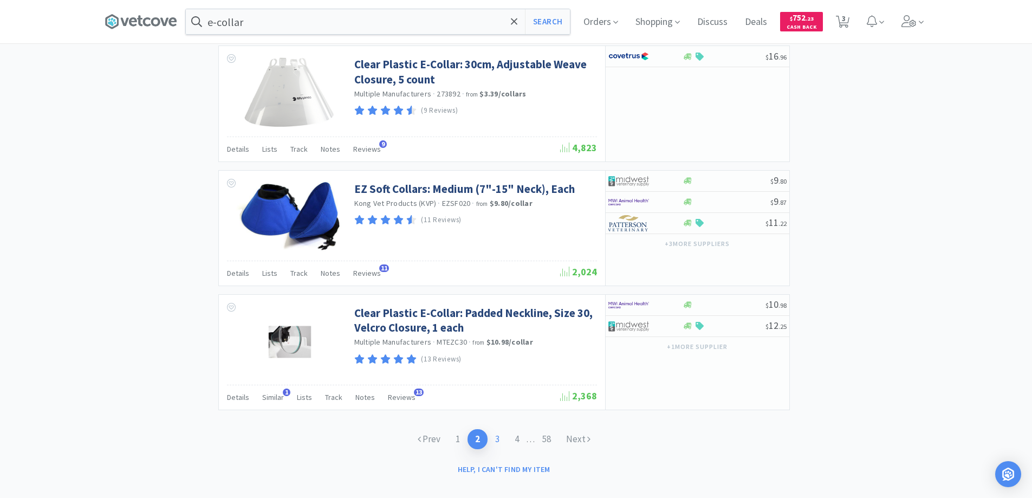
click at [499, 429] on link "3" at bounding box center [498, 439] width 20 height 20
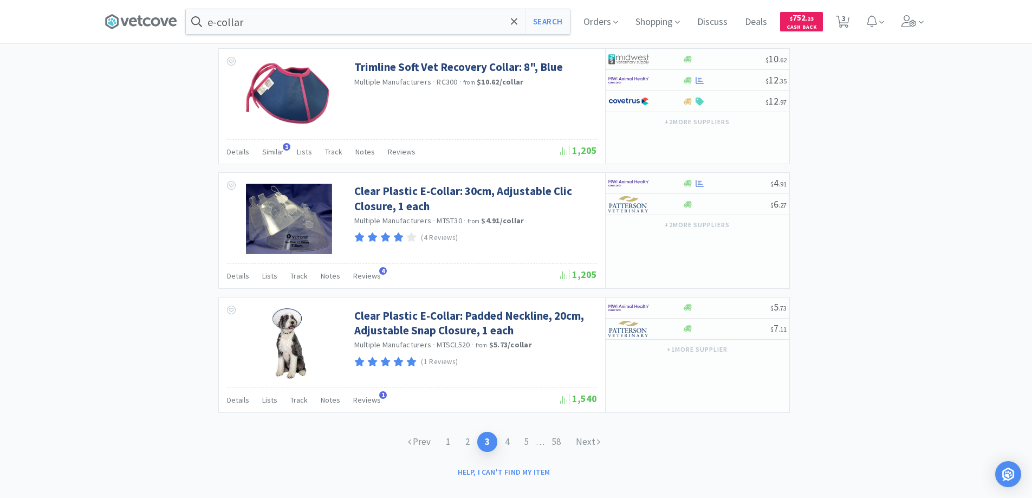
scroll to position [1561, 0]
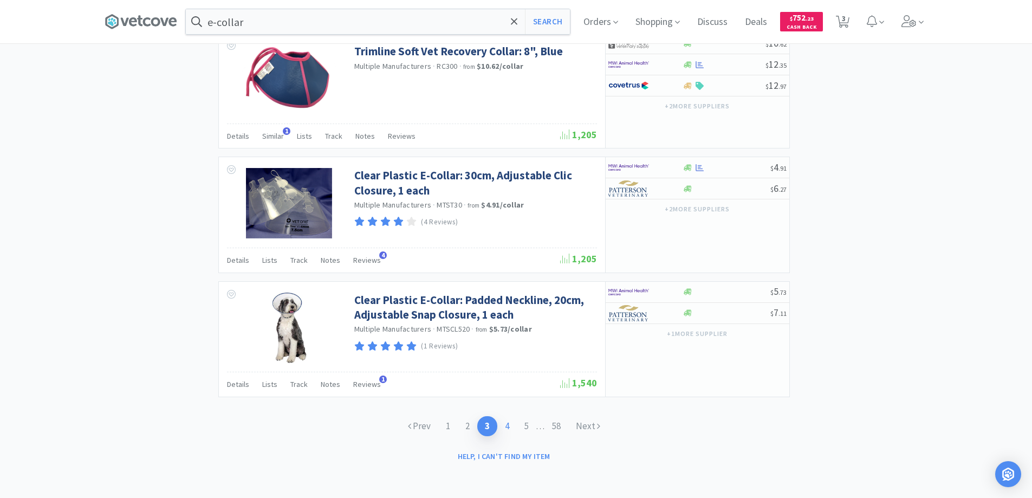
click at [504, 423] on link "4" at bounding box center [507, 426] width 20 height 20
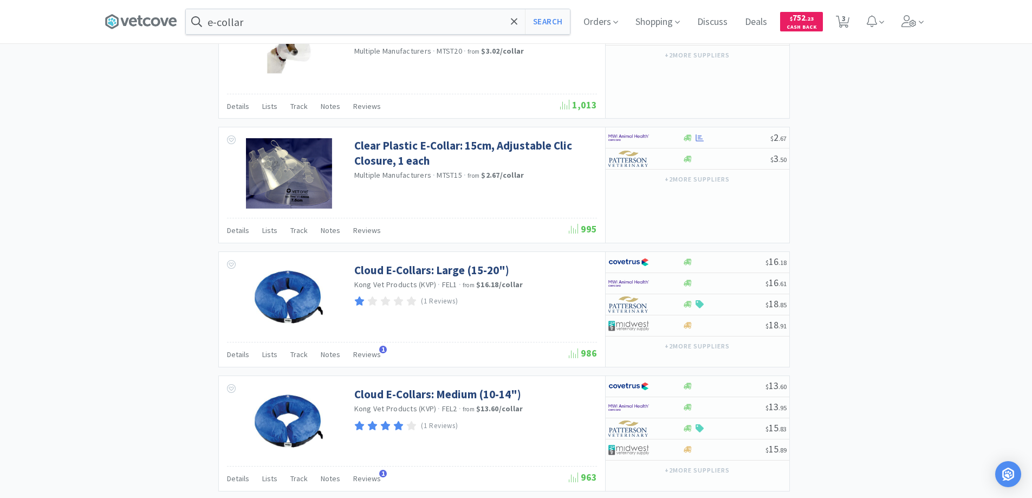
scroll to position [1611, 0]
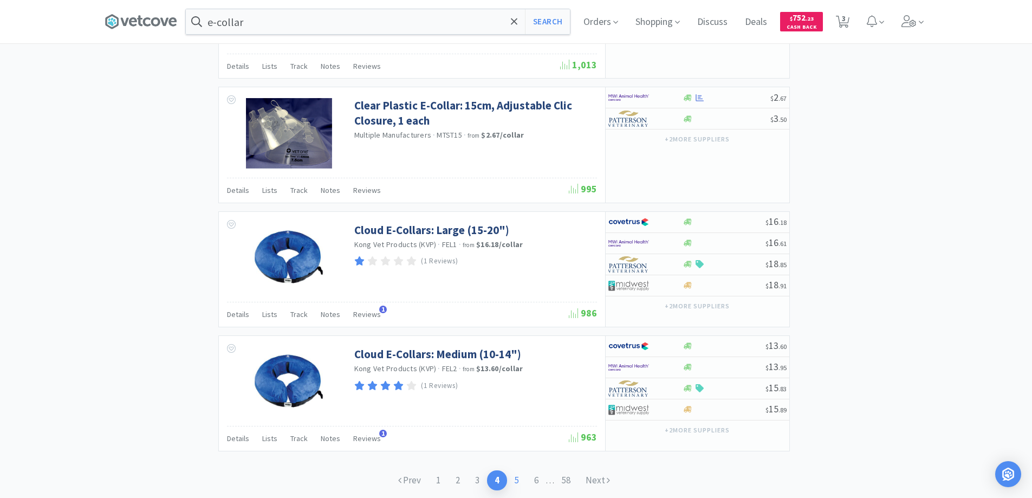
click at [515, 481] on link "5" at bounding box center [517, 480] width 20 height 20
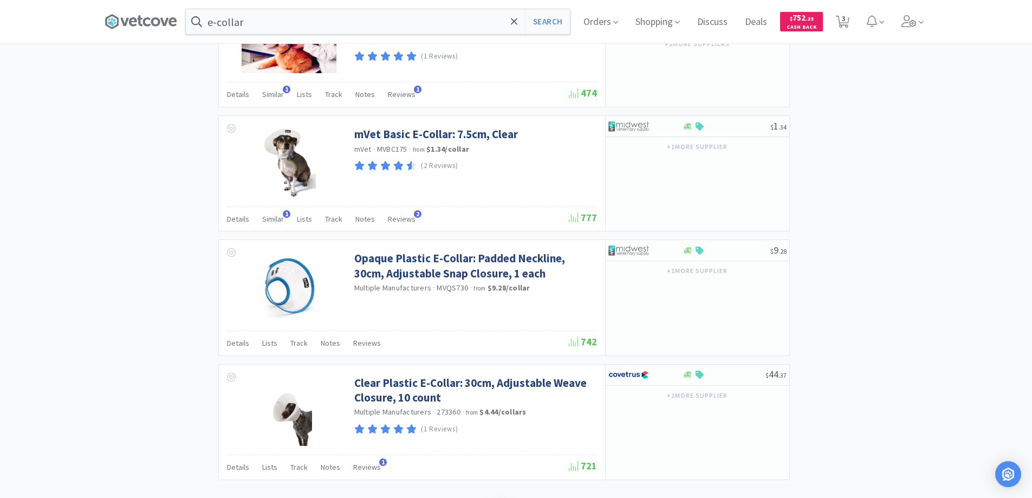
scroll to position [1561, 0]
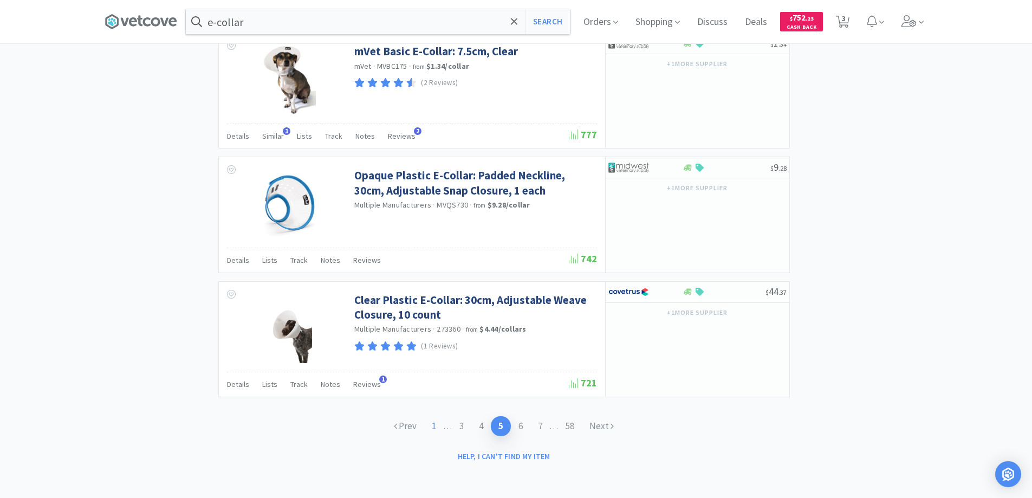
click at [427, 426] on link "1" at bounding box center [434, 426] width 20 height 20
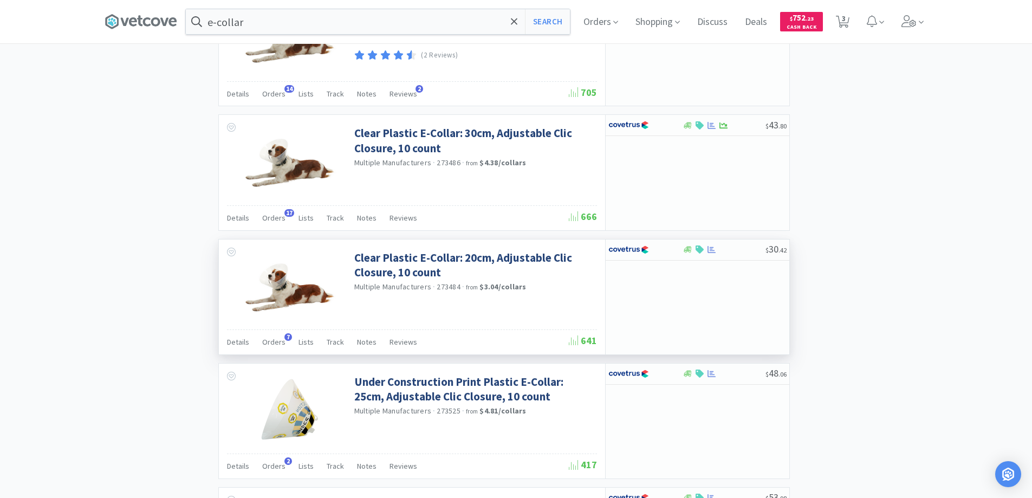
scroll to position [1300, 0]
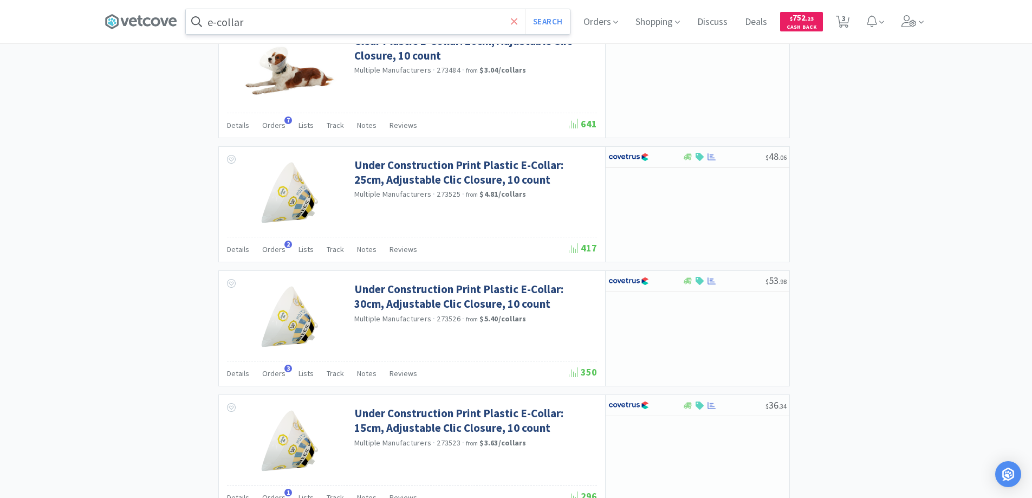
click at [517, 23] on icon at bounding box center [514, 21] width 7 height 7
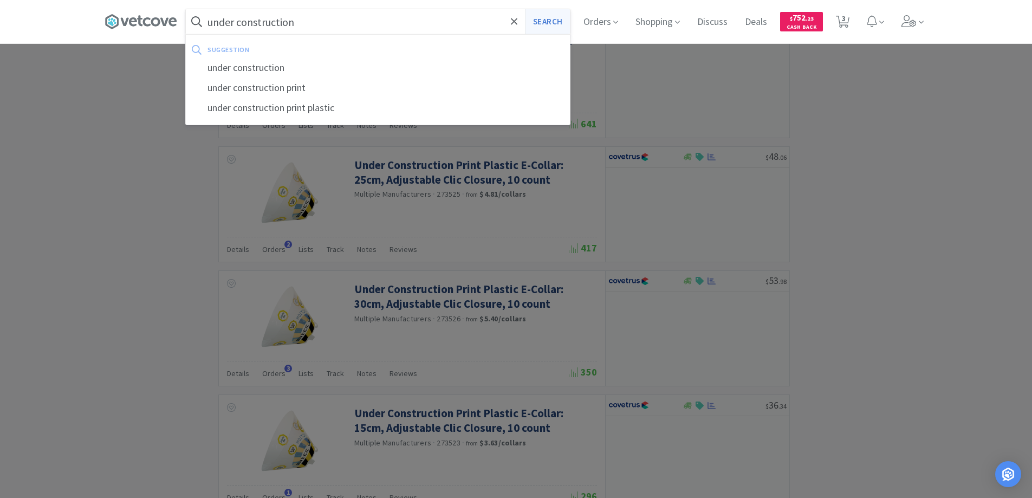
type input "under construction"
click at [544, 20] on button "Search" at bounding box center [547, 21] width 45 height 25
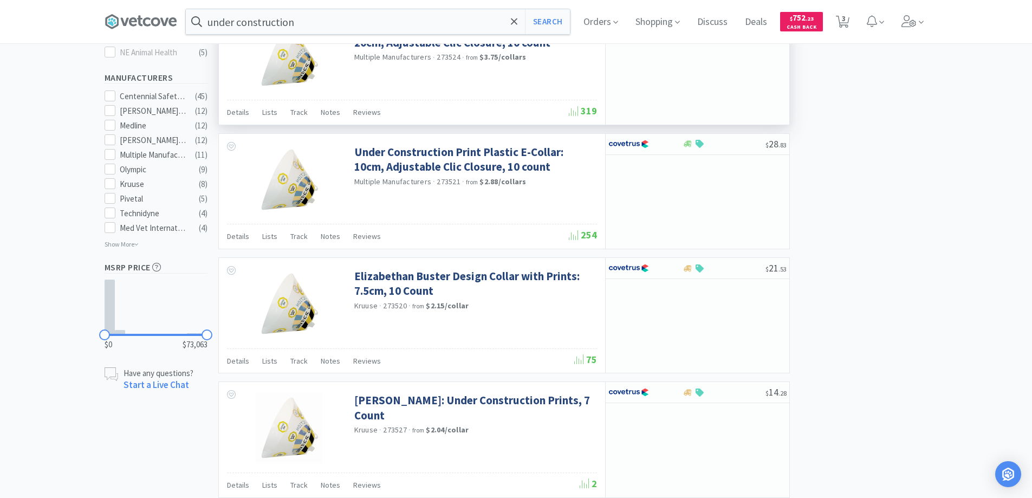
scroll to position [596, 0]
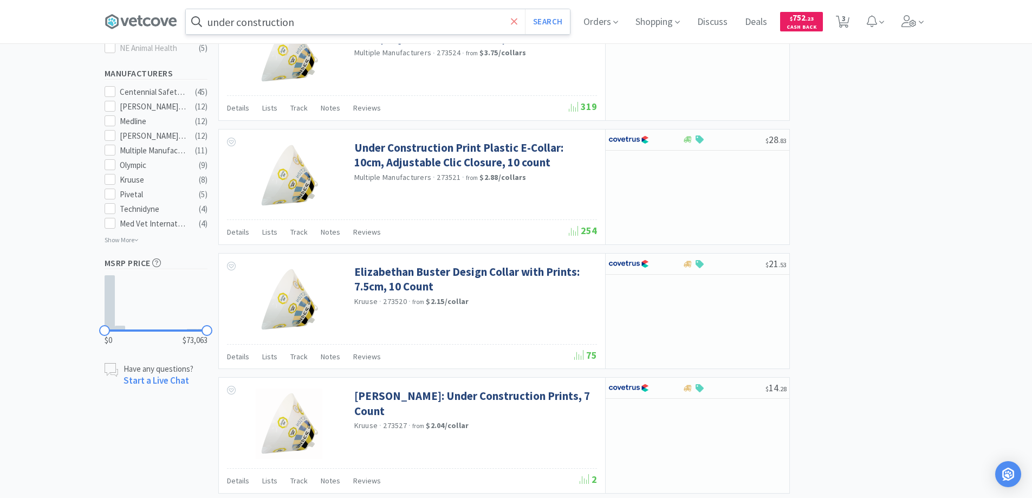
click at [515, 21] on icon at bounding box center [514, 21] width 7 height 11
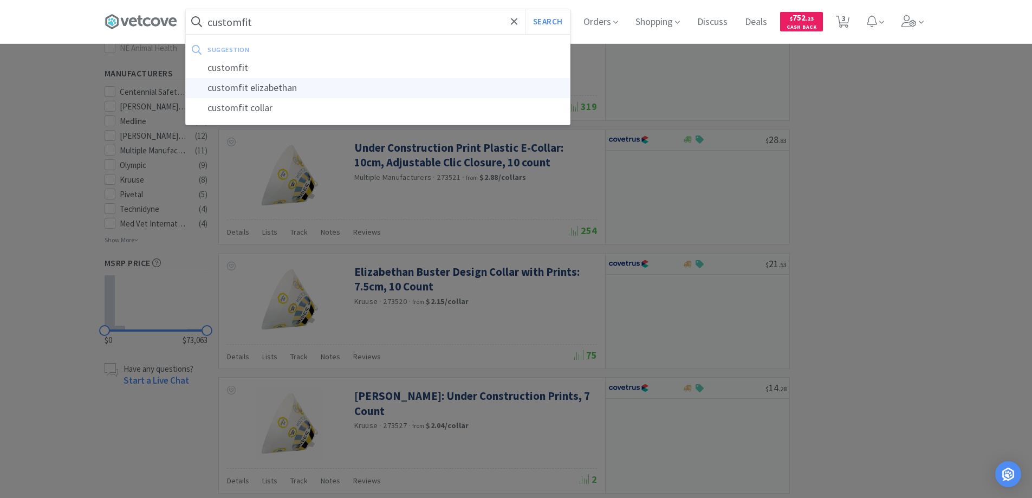
click at [284, 87] on div "customfit elizabethan" at bounding box center [378, 88] width 384 height 20
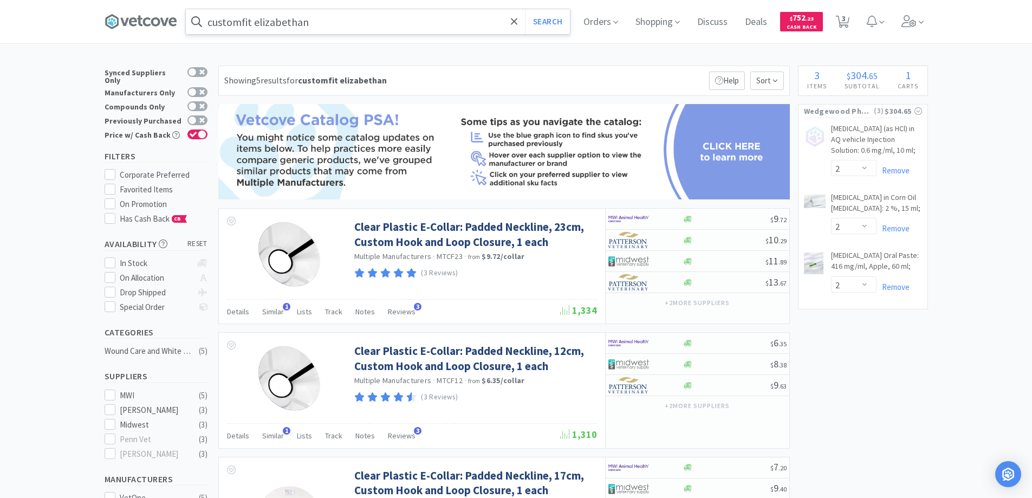
type input "under construction"
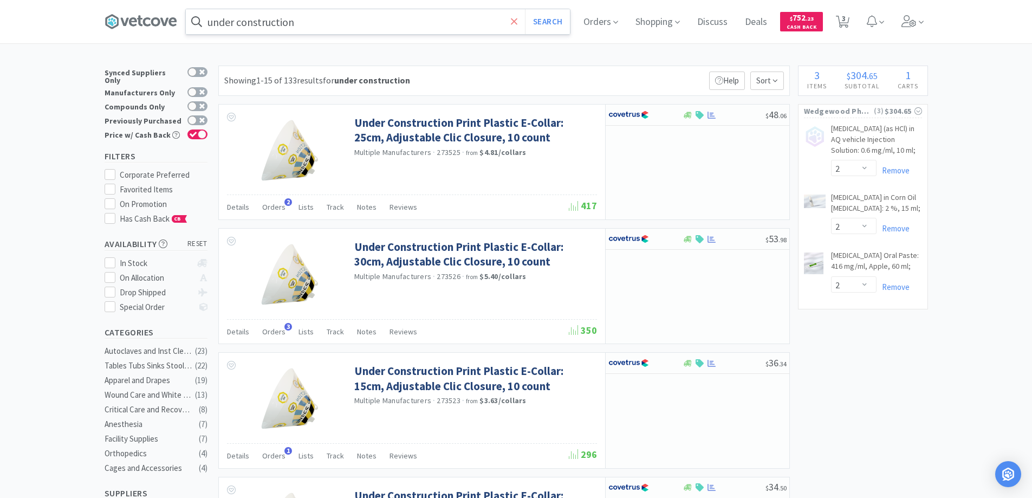
click at [516, 23] on icon at bounding box center [514, 21] width 7 height 7
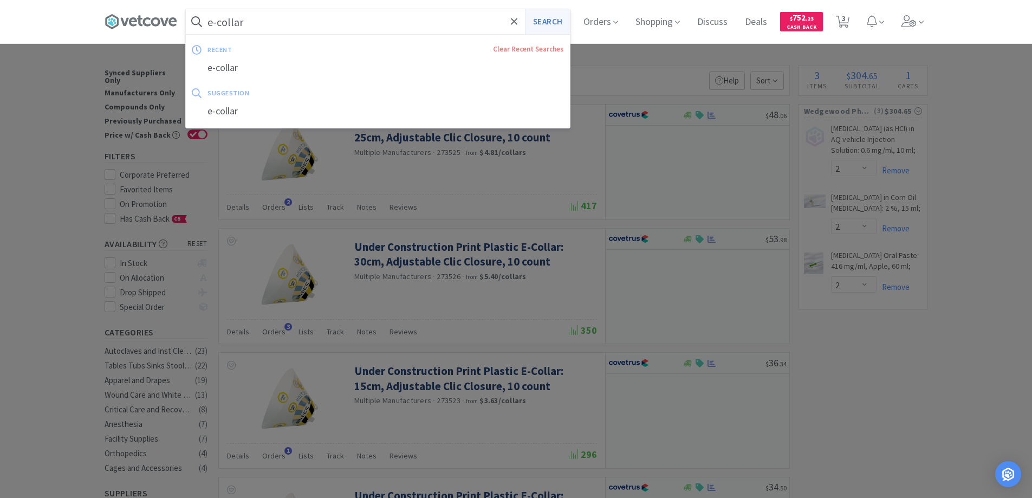
type input "e-collar"
click at [553, 20] on button "Search" at bounding box center [547, 21] width 45 height 25
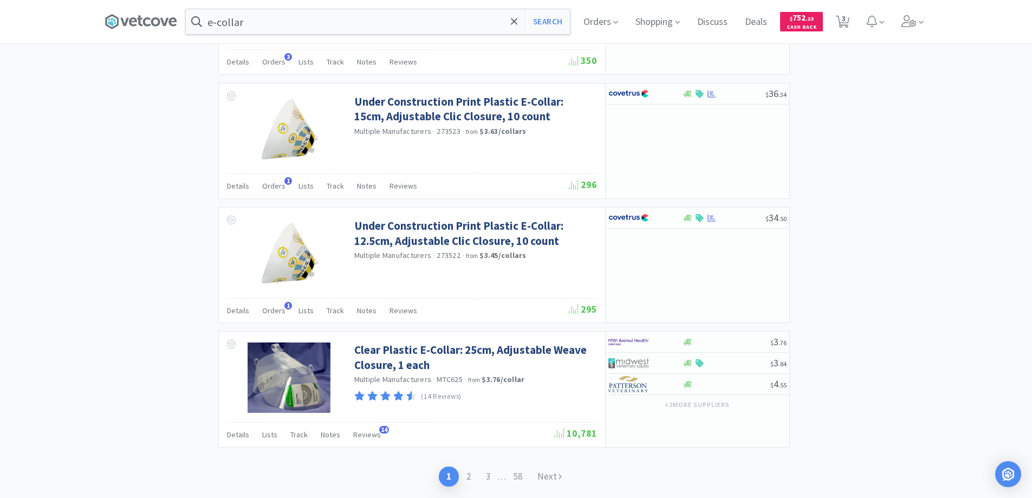
scroll to position [1662, 0]
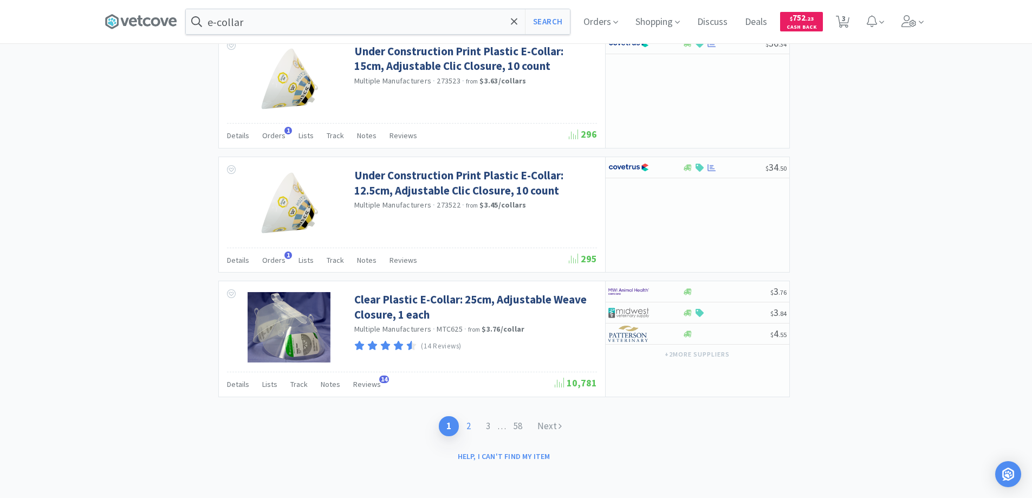
click at [466, 427] on link "2" at bounding box center [469, 426] width 20 height 20
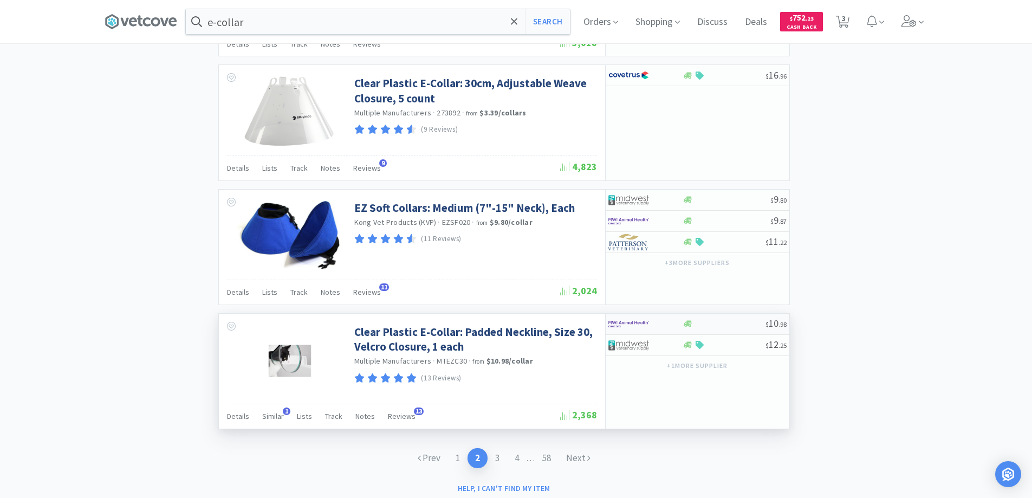
scroll to position [1689, 0]
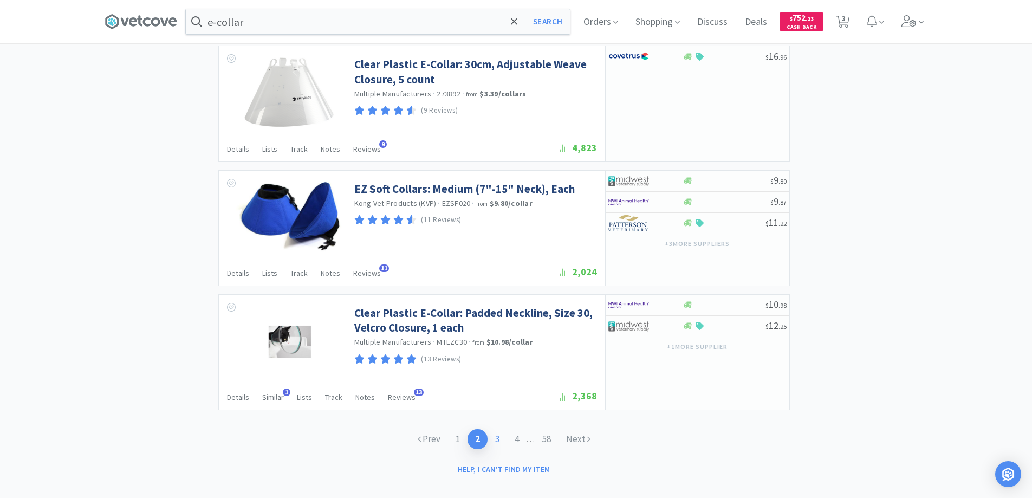
click at [497, 429] on link "3" at bounding box center [498, 439] width 20 height 20
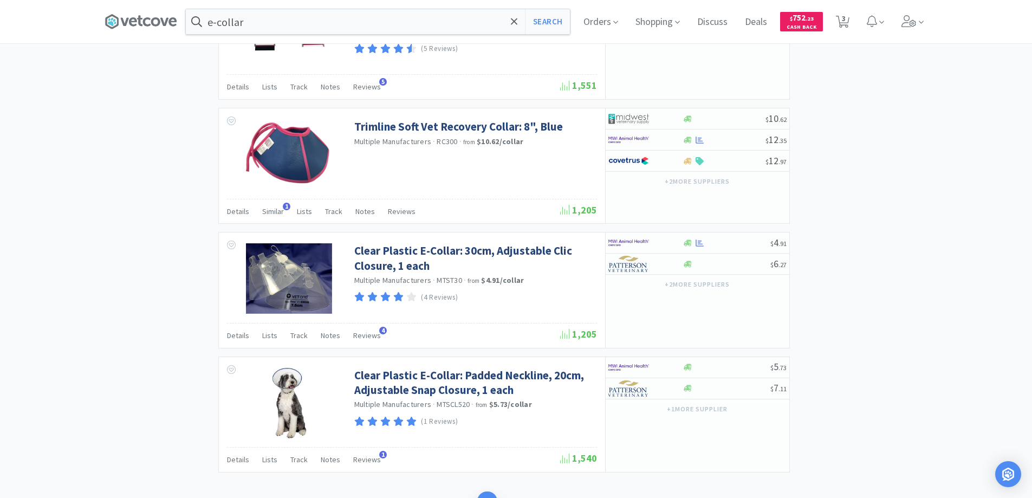
scroll to position [1561, 0]
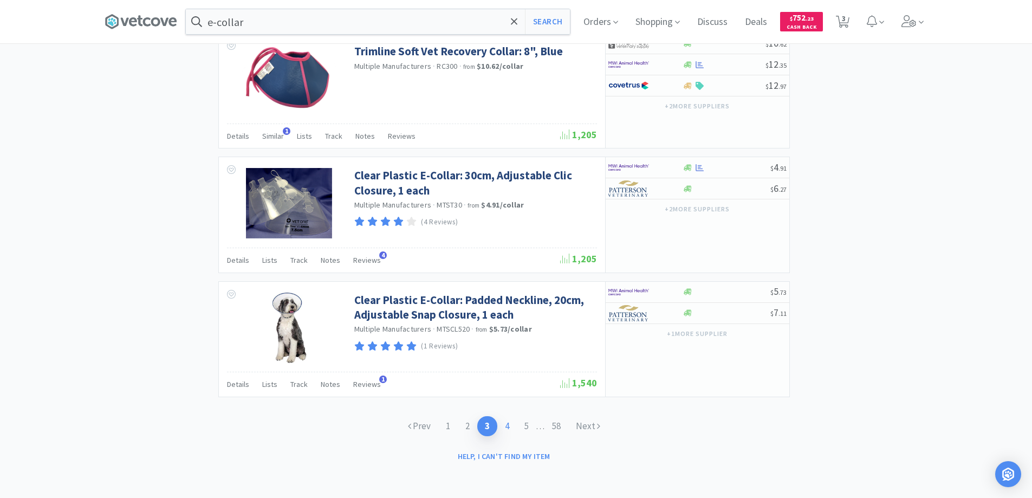
click at [507, 427] on link "4" at bounding box center [507, 426] width 20 height 20
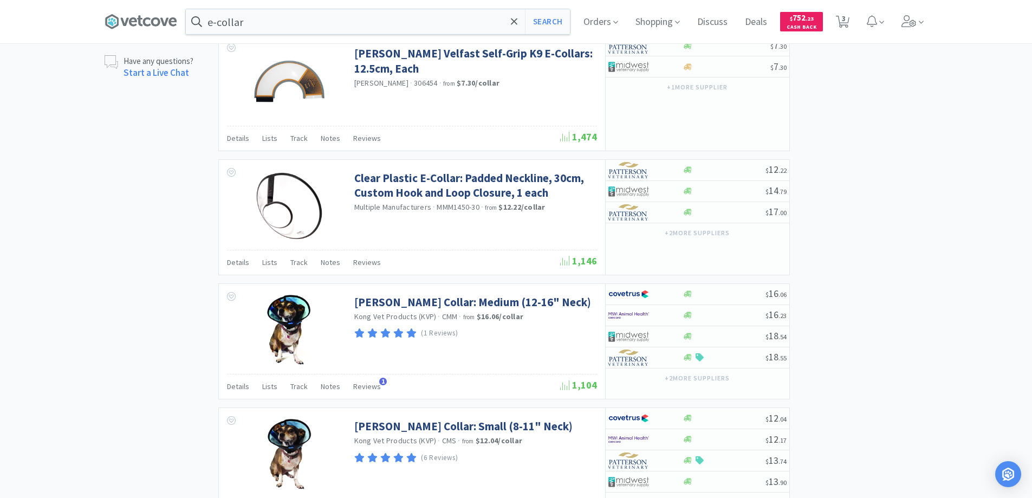
scroll to position [921, 0]
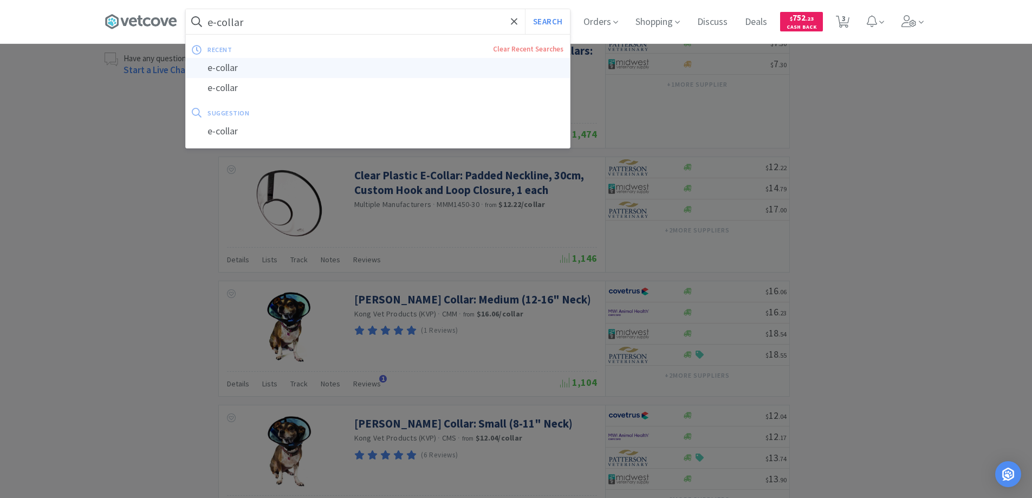
click at [268, 69] on div "e-collar" at bounding box center [378, 68] width 384 height 20
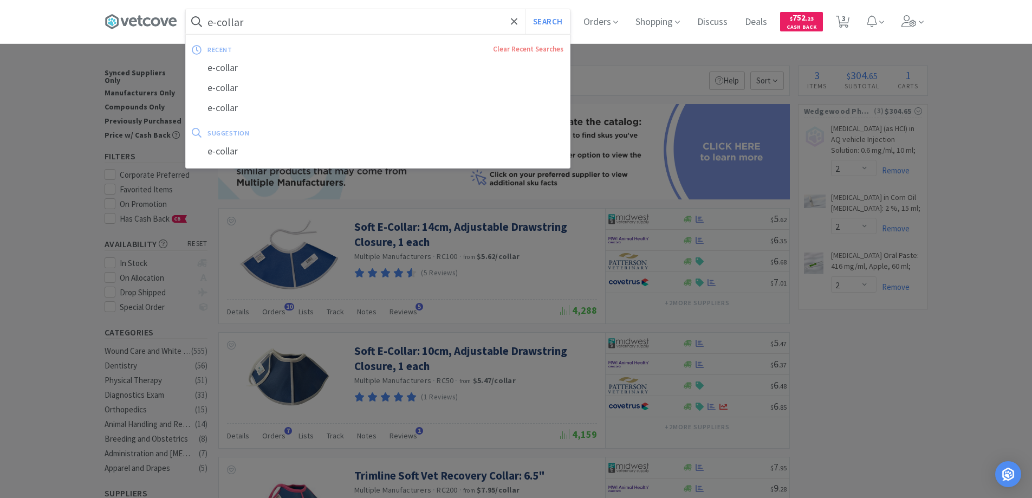
click at [267, 24] on input "e-collar" at bounding box center [378, 21] width 384 height 25
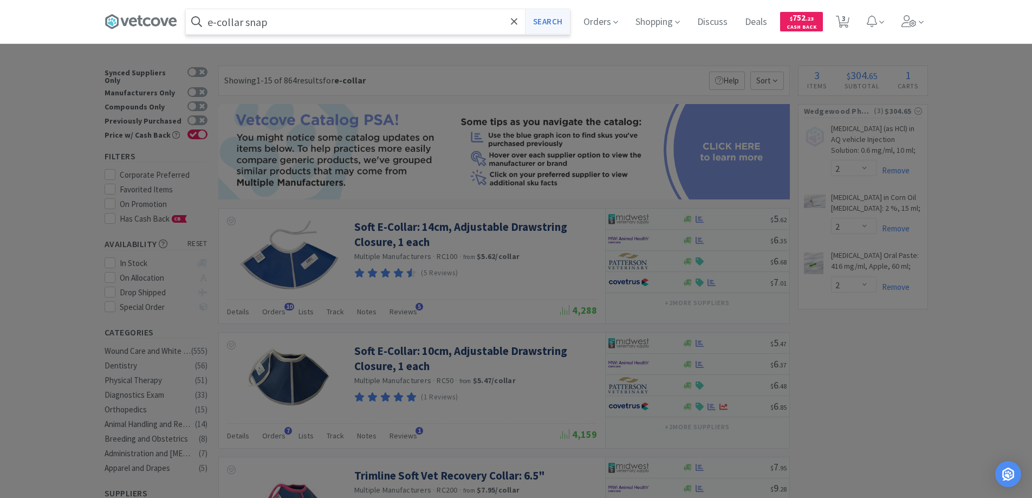
type input "e-collar snap"
click at [537, 20] on button "Search" at bounding box center [547, 21] width 45 height 25
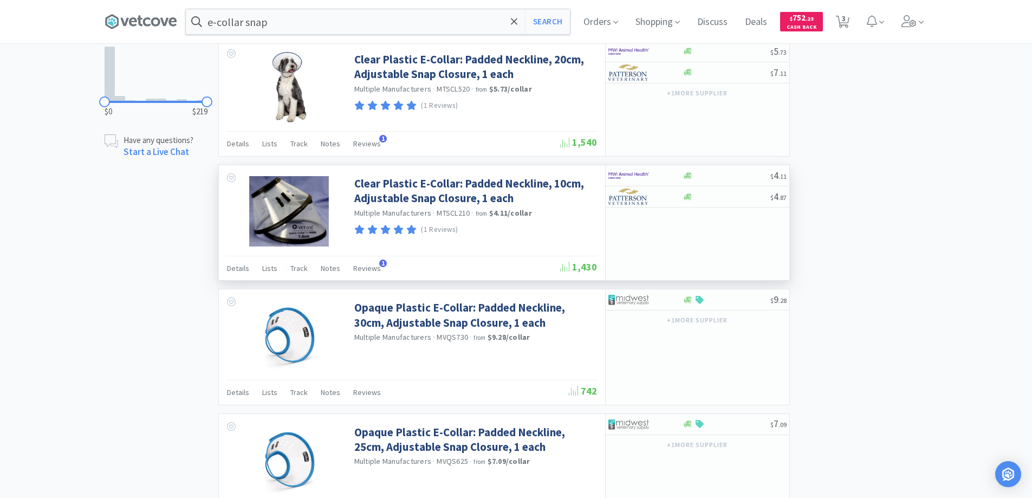
scroll to position [650, 0]
